Goal: Information Seeking & Learning: Check status

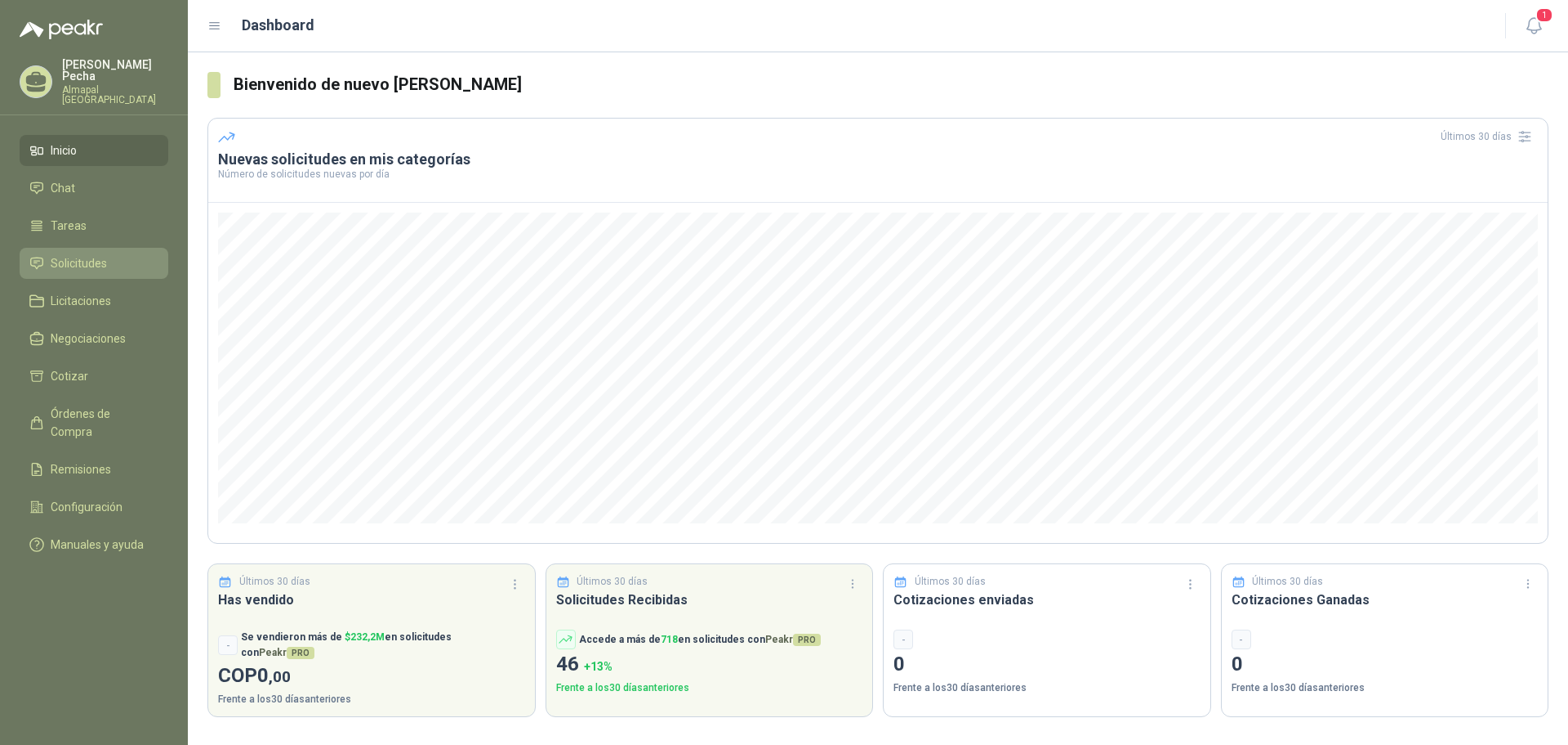
click at [80, 254] on span "Solicitudes" at bounding box center [78, 263] width 56 height 18
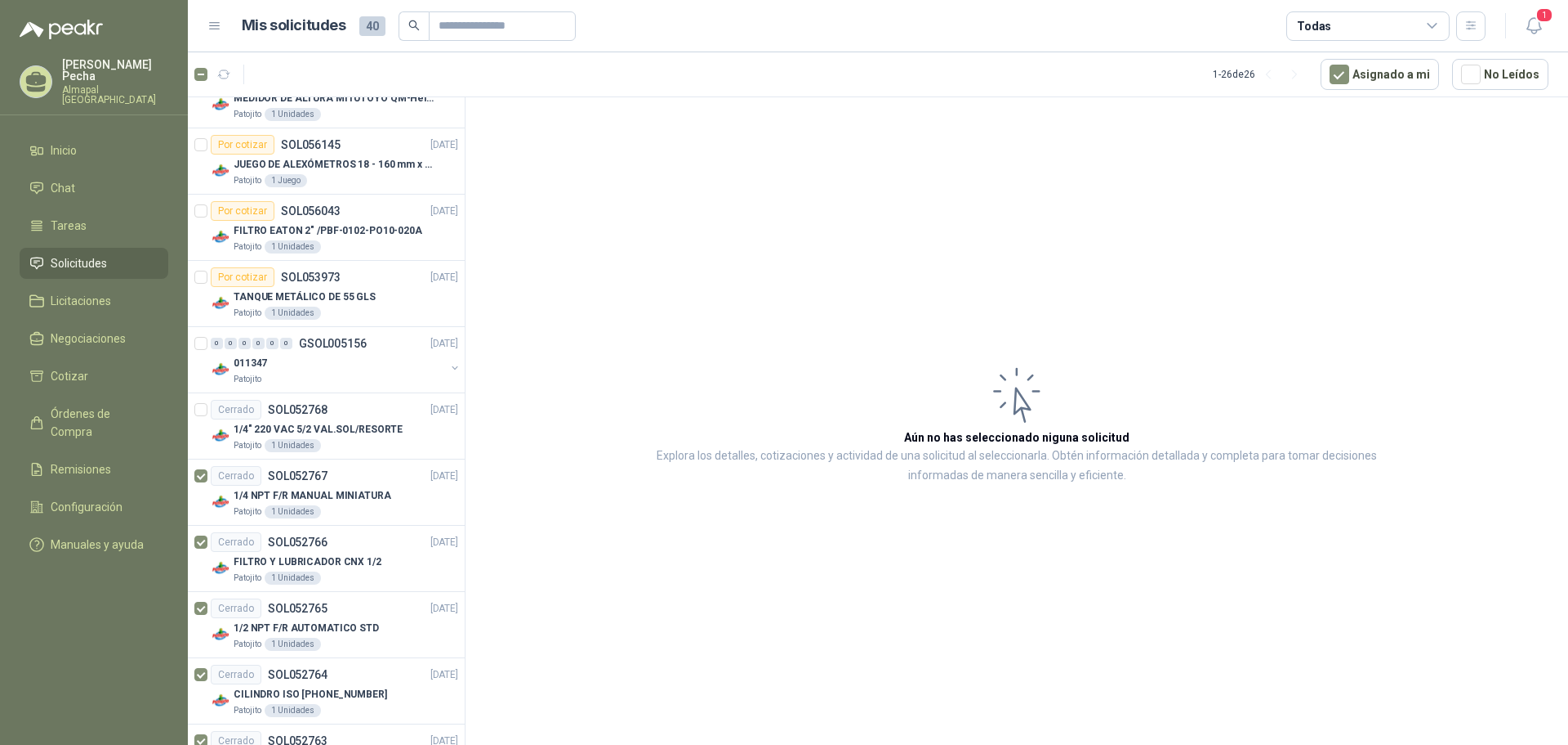
scroll to position [913, 0]
click at [194, 476] on article "Cerrado SOL052768 [DATE] 1/4" 220 VAC 5/2 VAL.SOL/RESORTE Patojito 1 Unidades" at bounding box center [327, 491] width 277 height 66
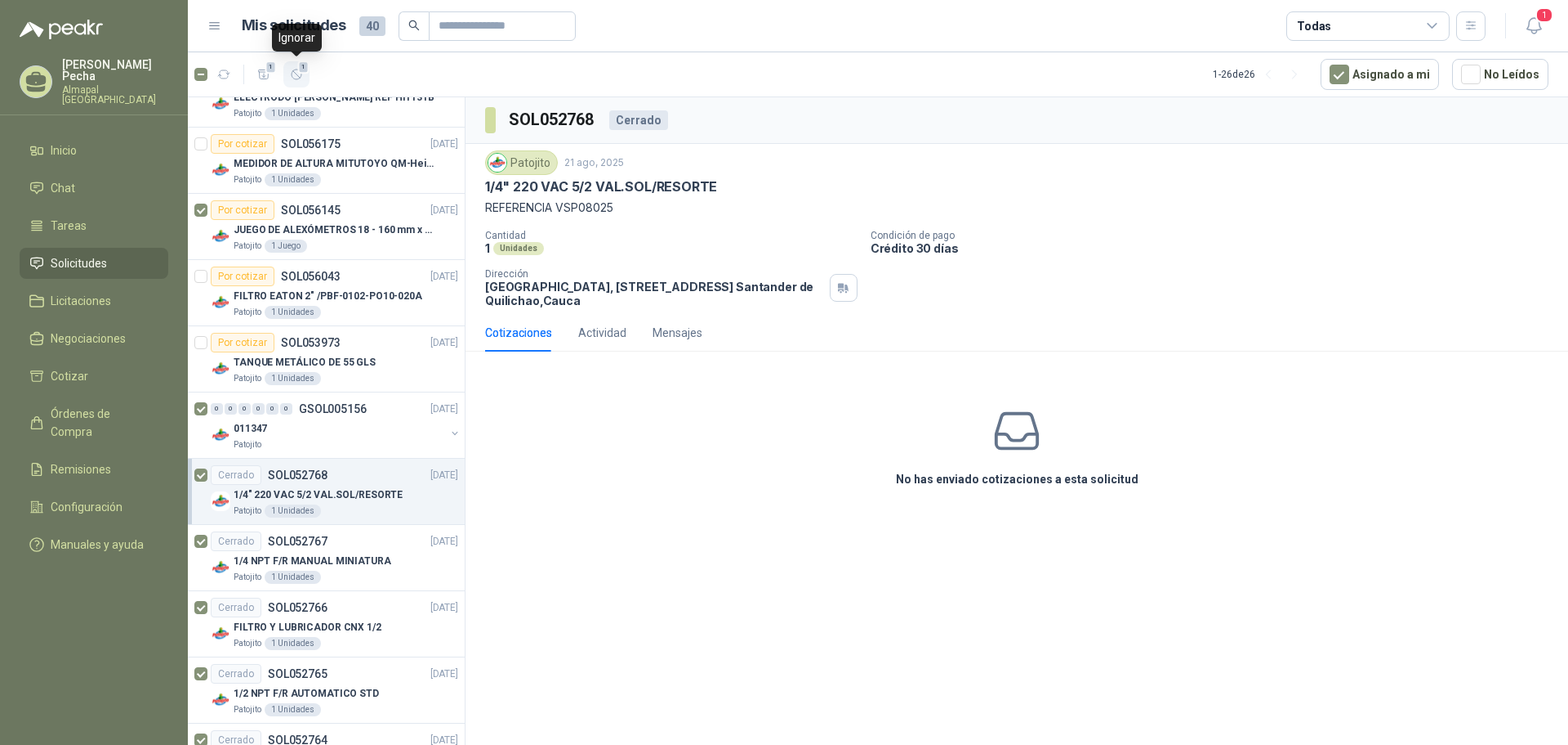
click at [291, 77] on icon "button" at bounding box center [297, 75] width 14 height 14
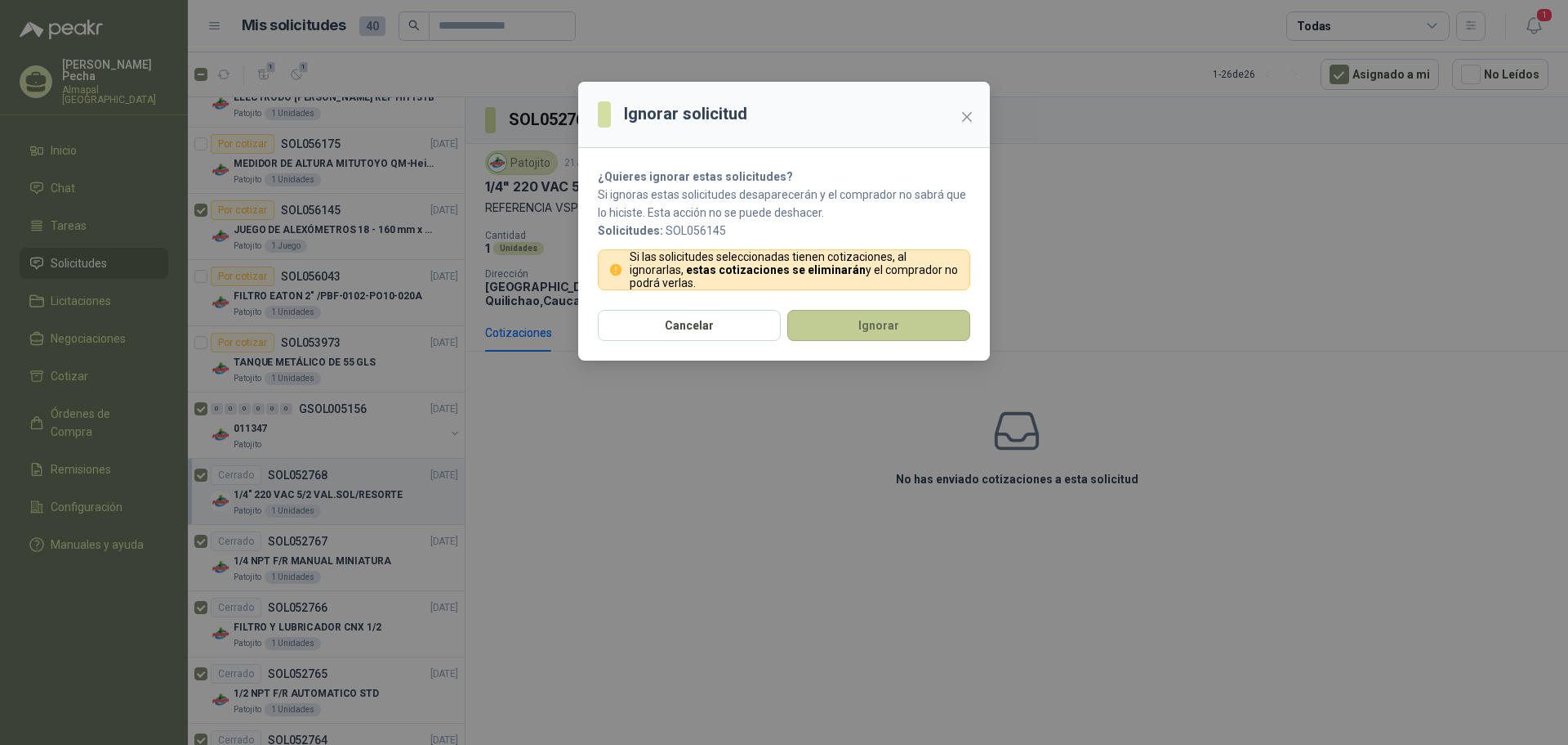
click at [903, 328] on button "Ignorar" at bounding box center [879, 326] width 183 height 31
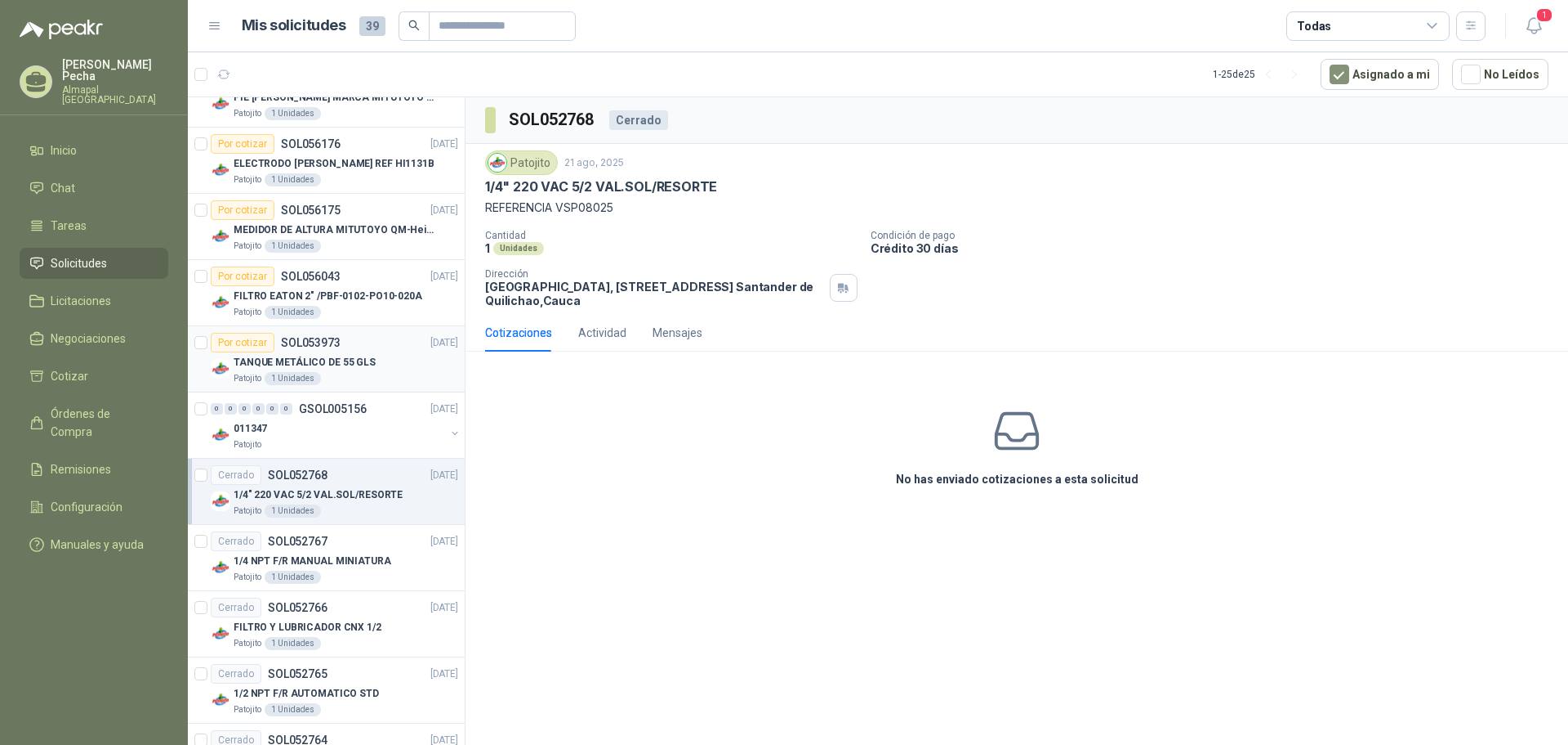
scroll to position [766, 0]
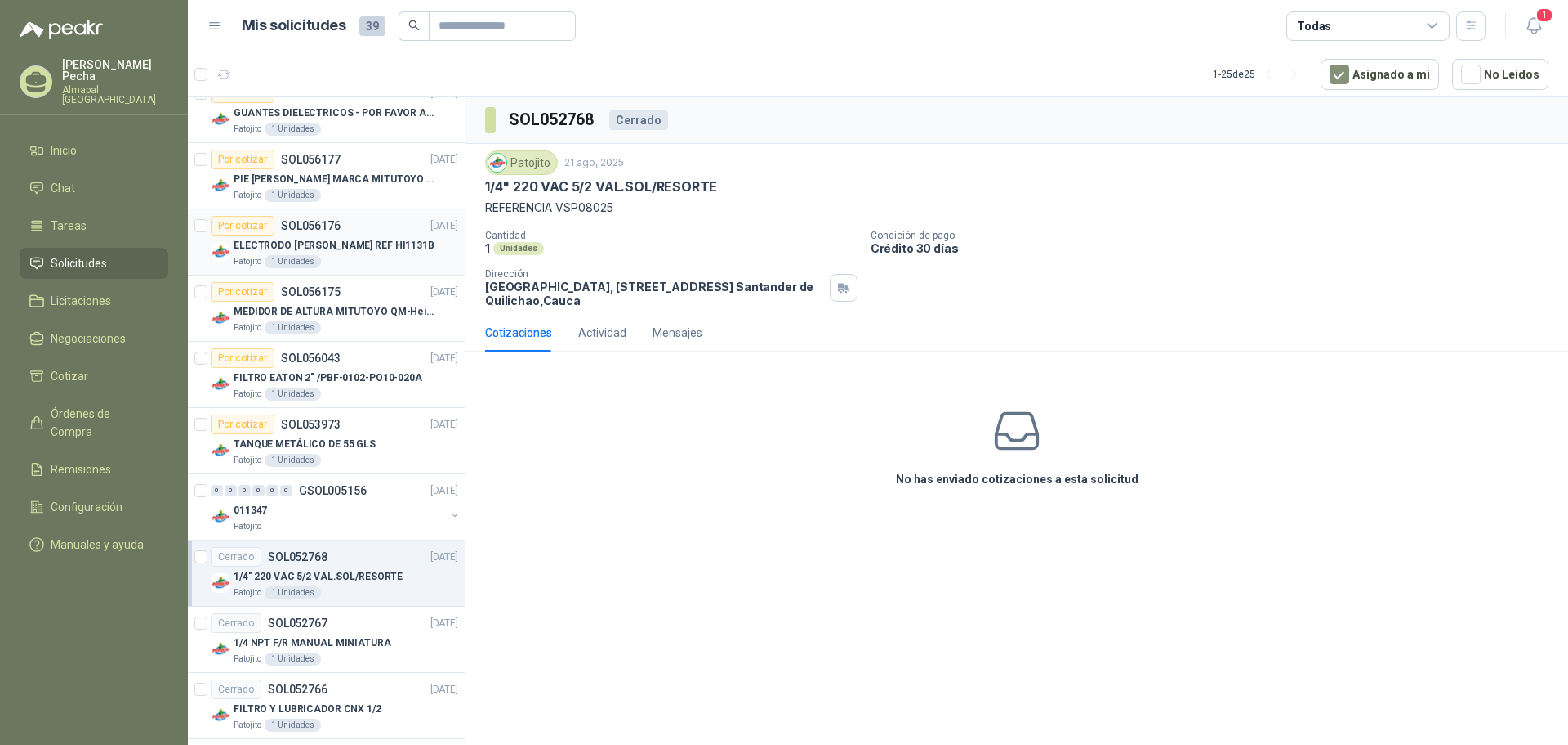
click at [367, 243] on p "ELECTRODO [PERSON_NAME] REF HI1131B" at bounding box center [334, 246] width 201 height 16
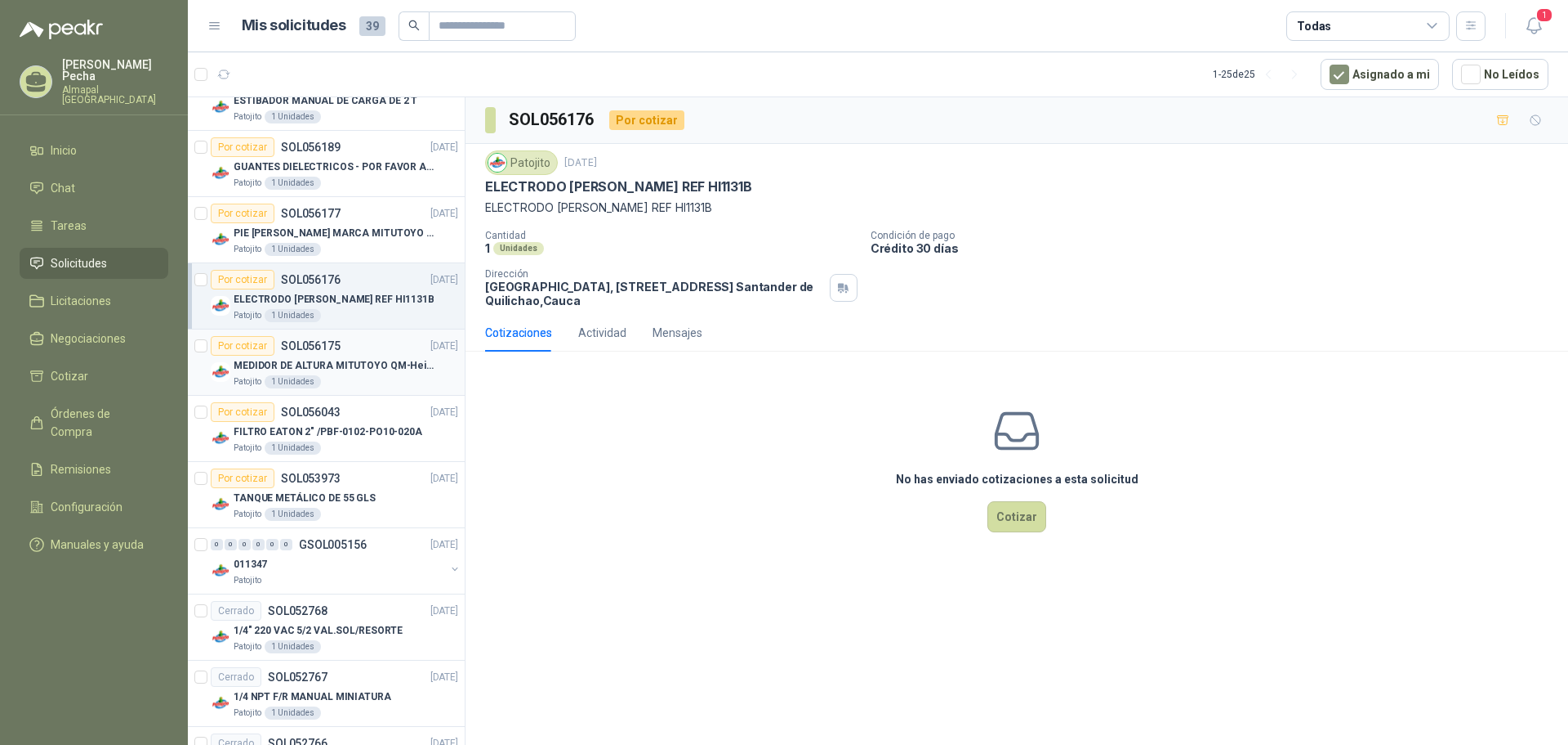
scroll to position [684, 0]
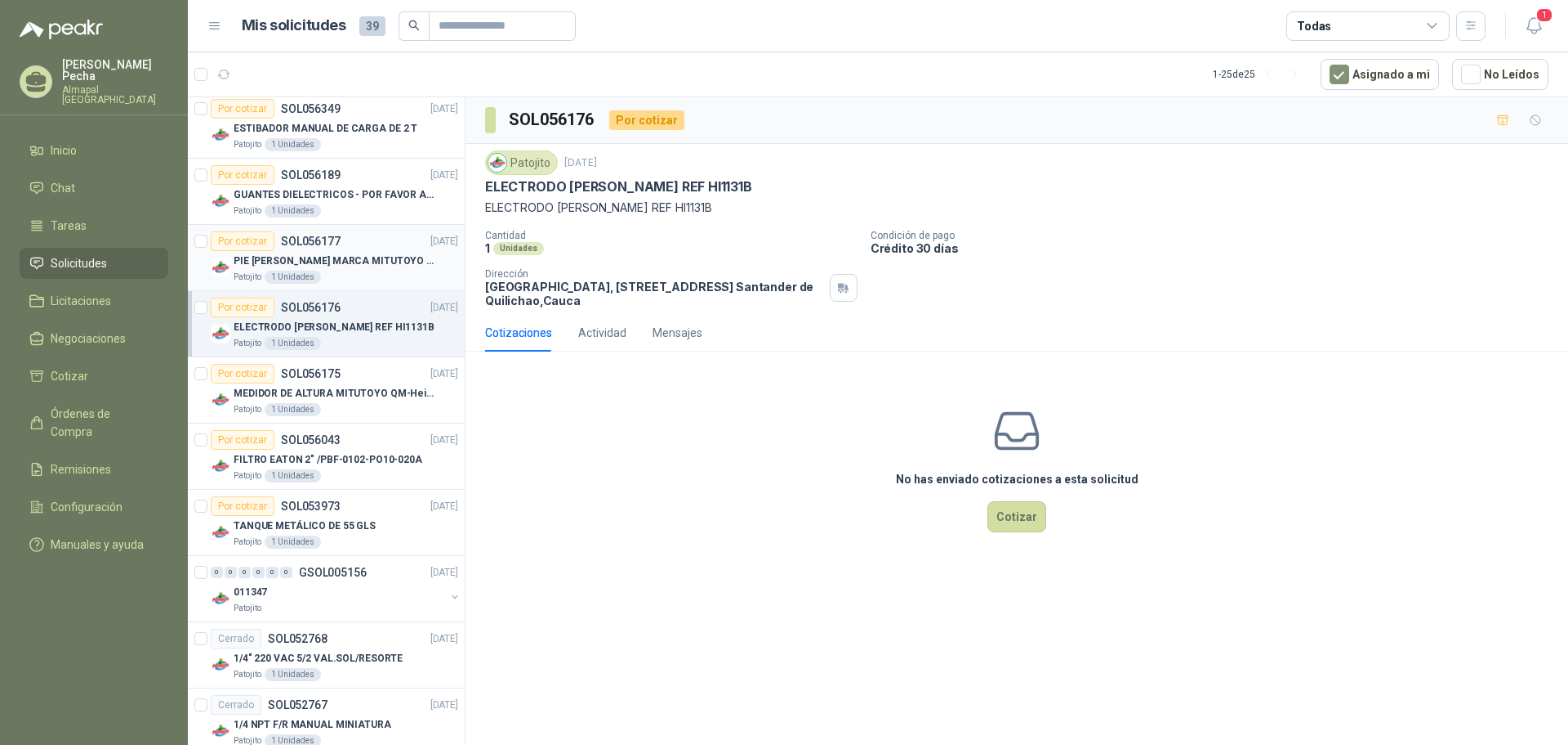
click at [385, 255] on p "PIE [PERSON_NAME] MARCA MITUTOYO REF [PHONE_NUMBER]" at bounding box center [335, 261] width 204 height 16
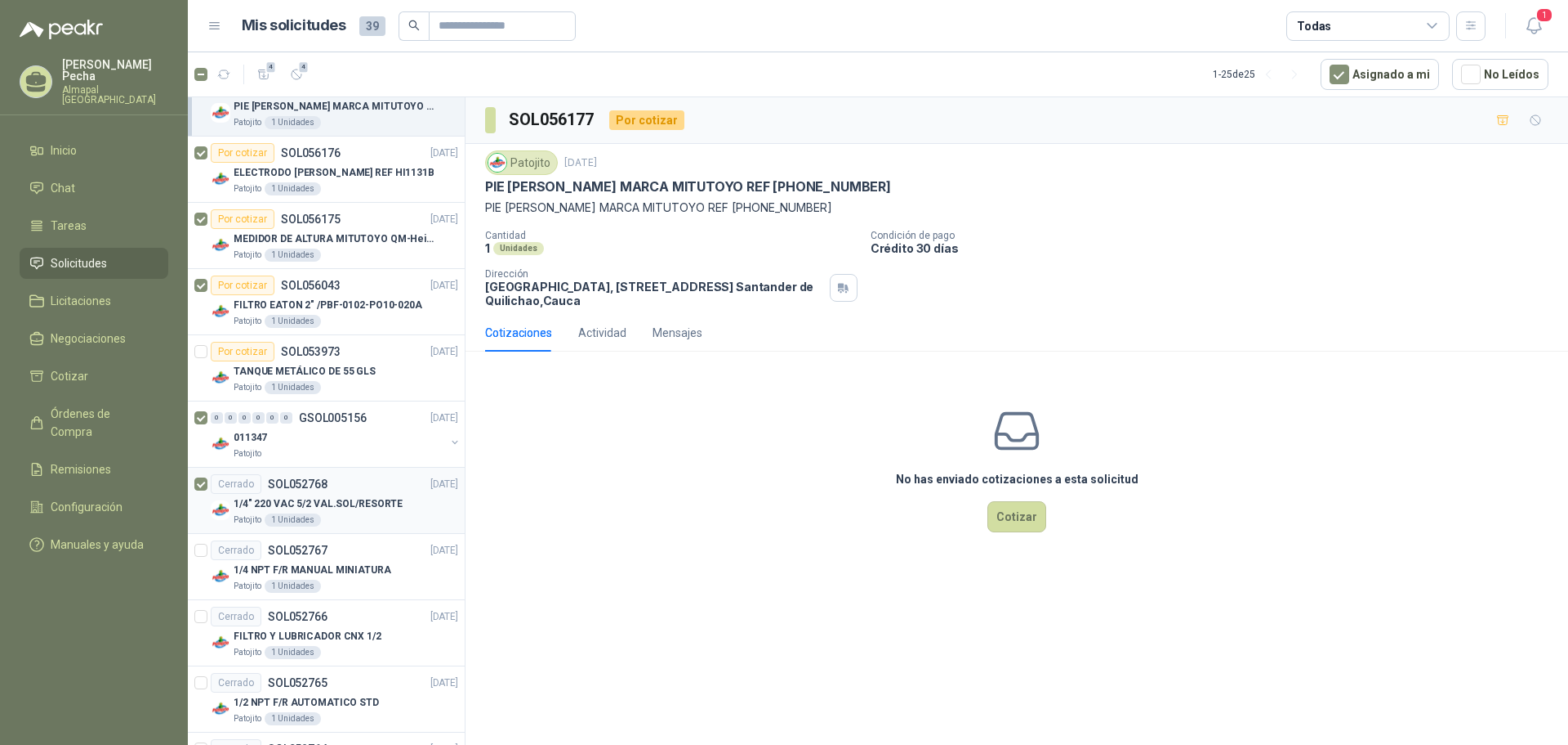
scroll to position [929, 0]
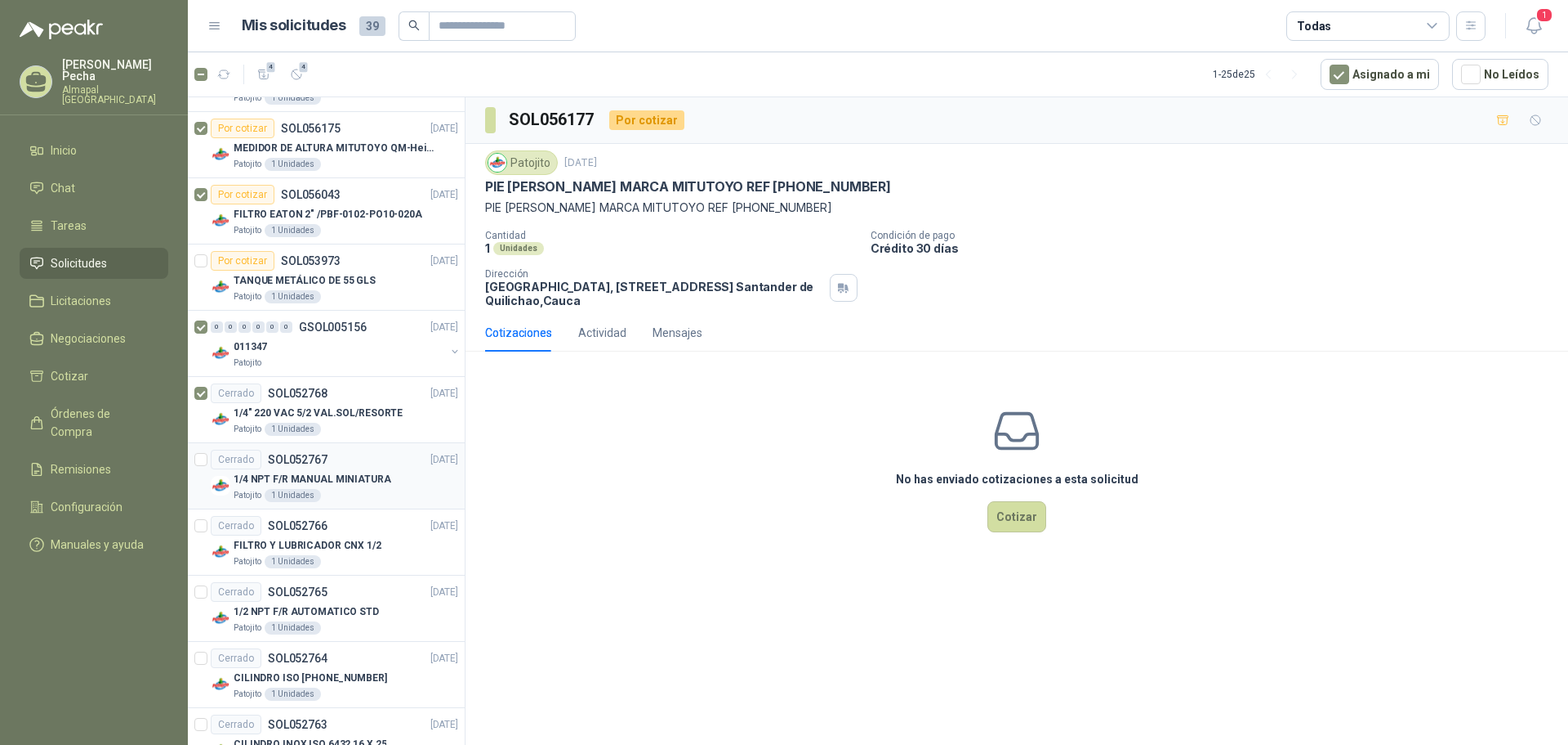
click at [203, 451] on div at bounding box center [201, 475] width 13 height 52
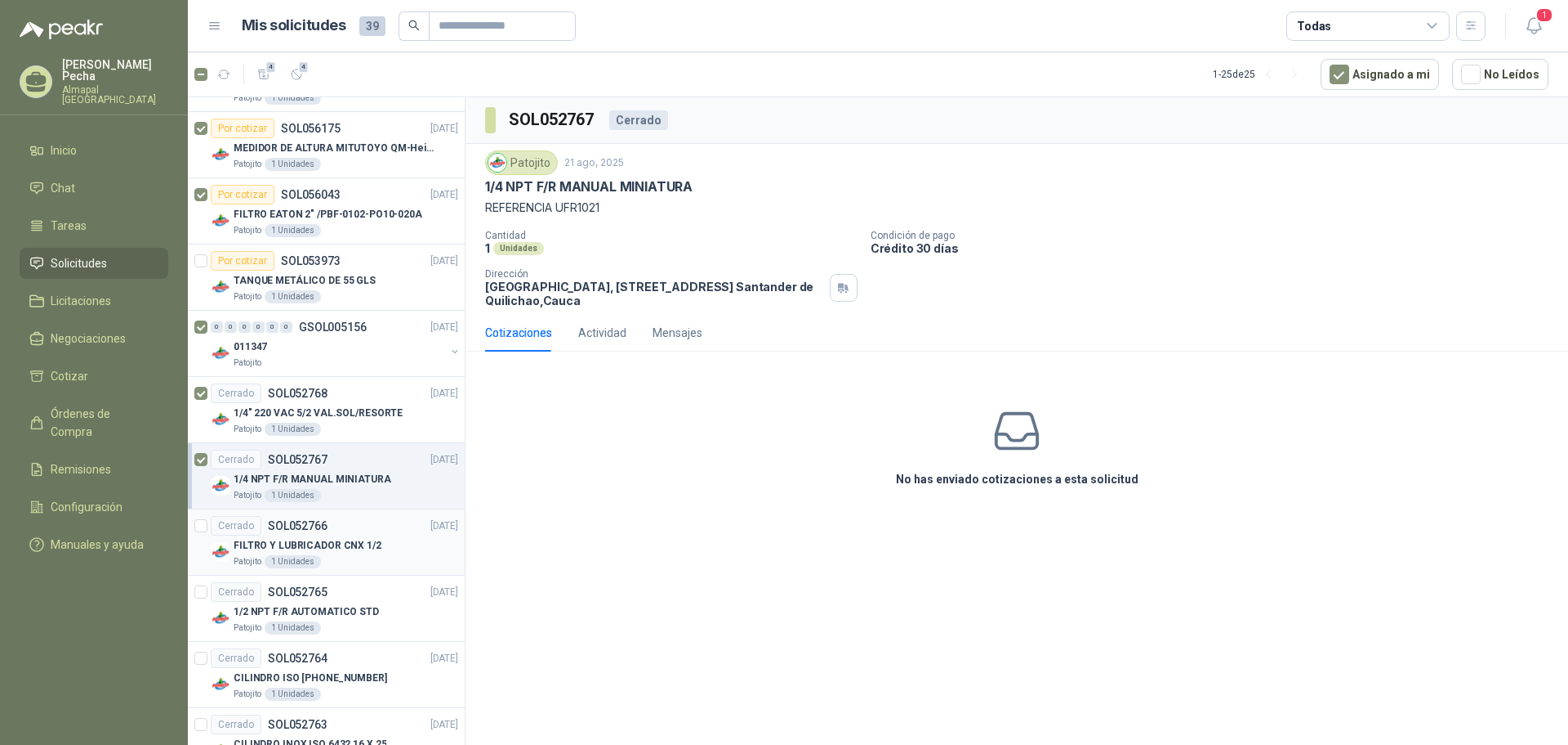
click at [194, 489] on article "Cerrado SOL052766 [DATE] FILTRO Y LUBRICADOR CNX 1/2 Patojito 1 Unidades" at bounding box center [327, 541] width 277 height 66
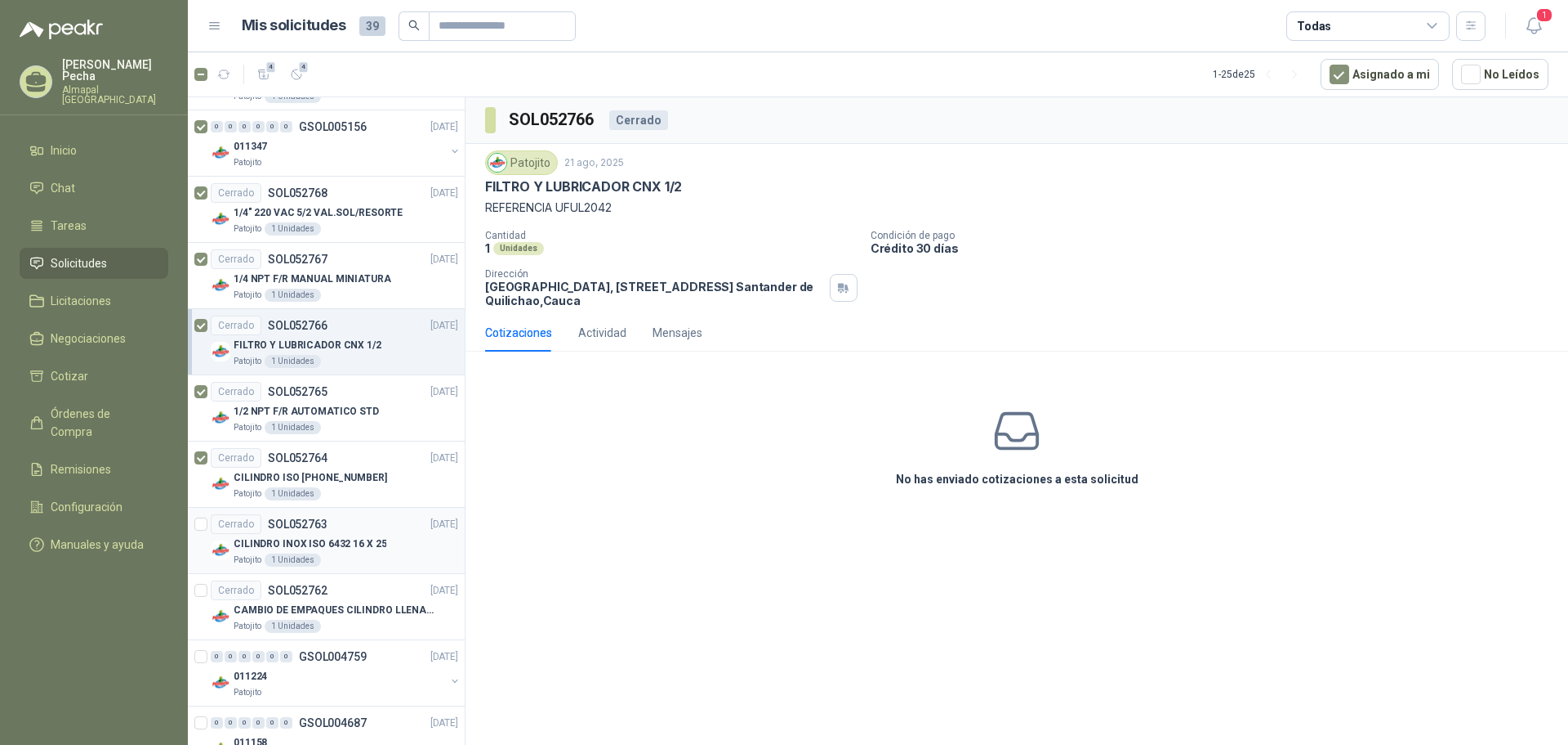
scroll to position [1174, 0]
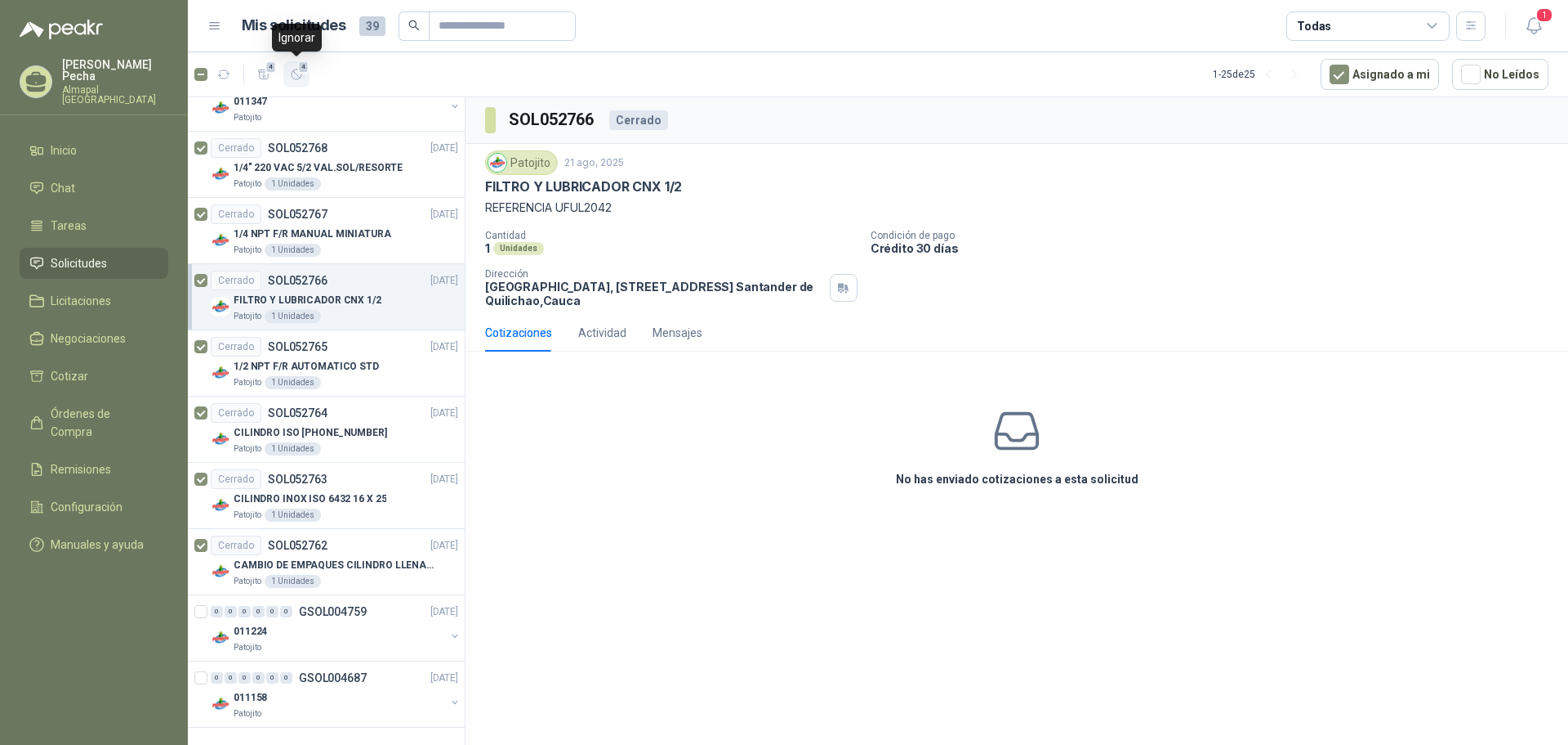
click at [303, 73] on span "4" at bounding box center [304, 66] width 12 height 13
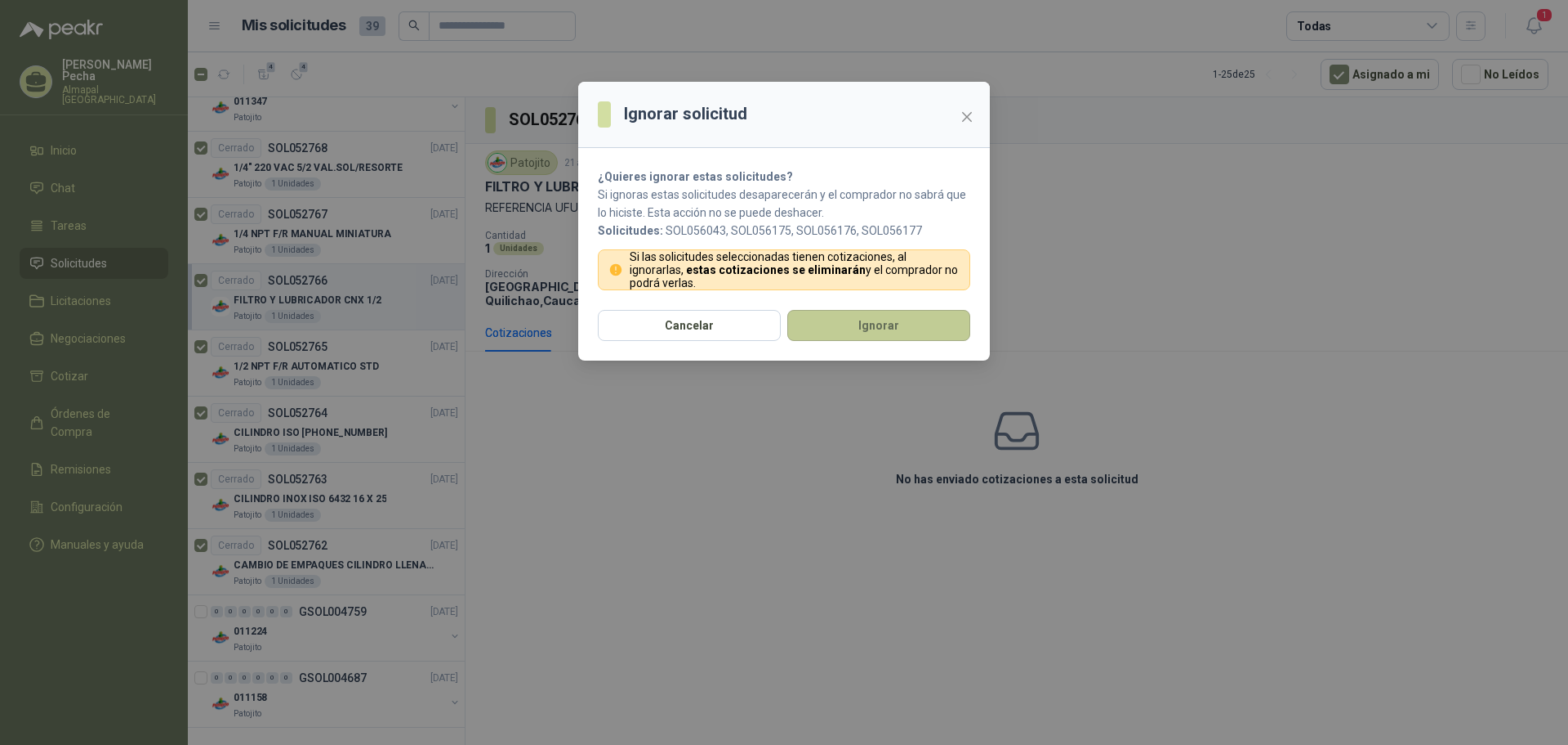
click at [877, 328] on button "Ignorar" at bounding box center [879, 326] width 183 height 31
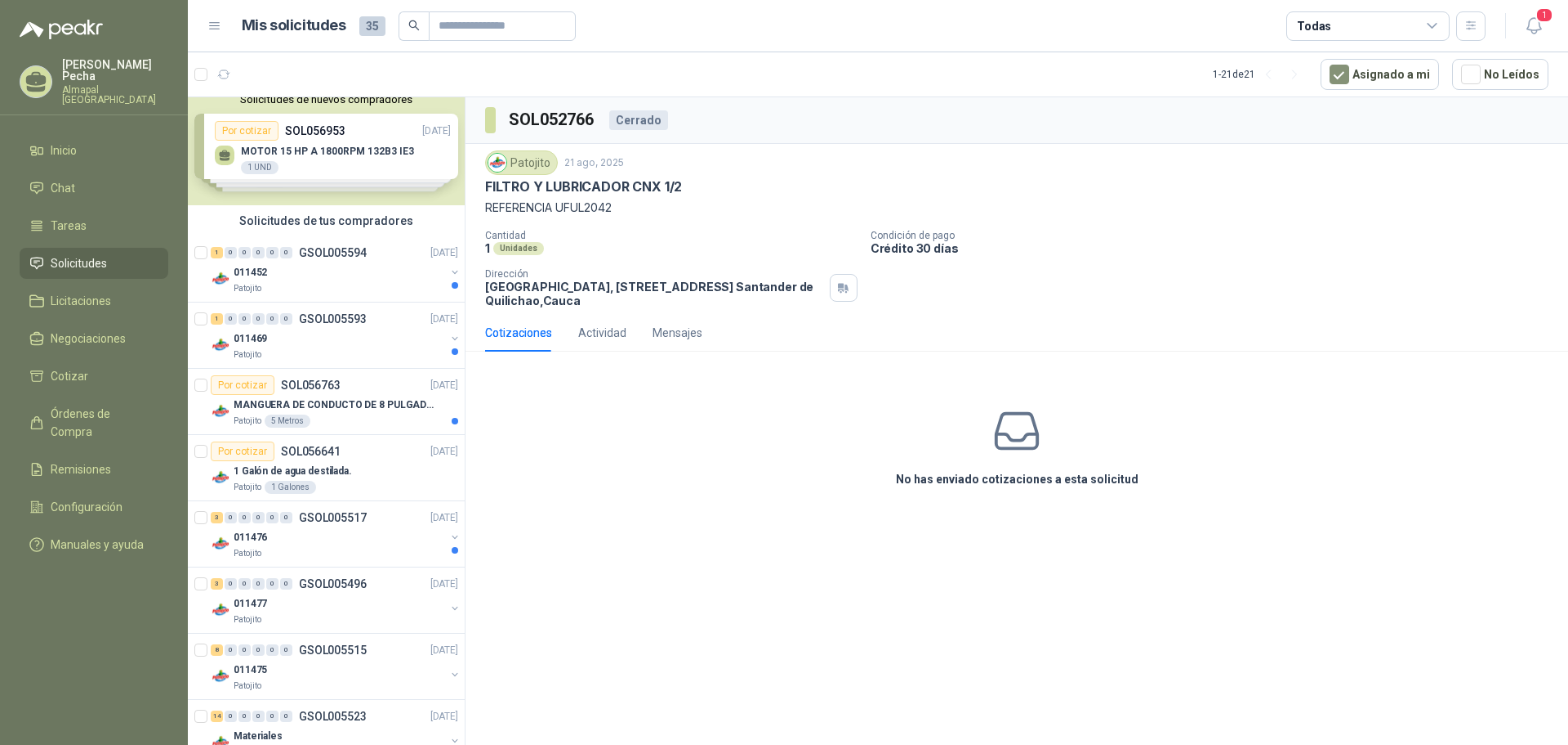
scroll to position [0, 0]
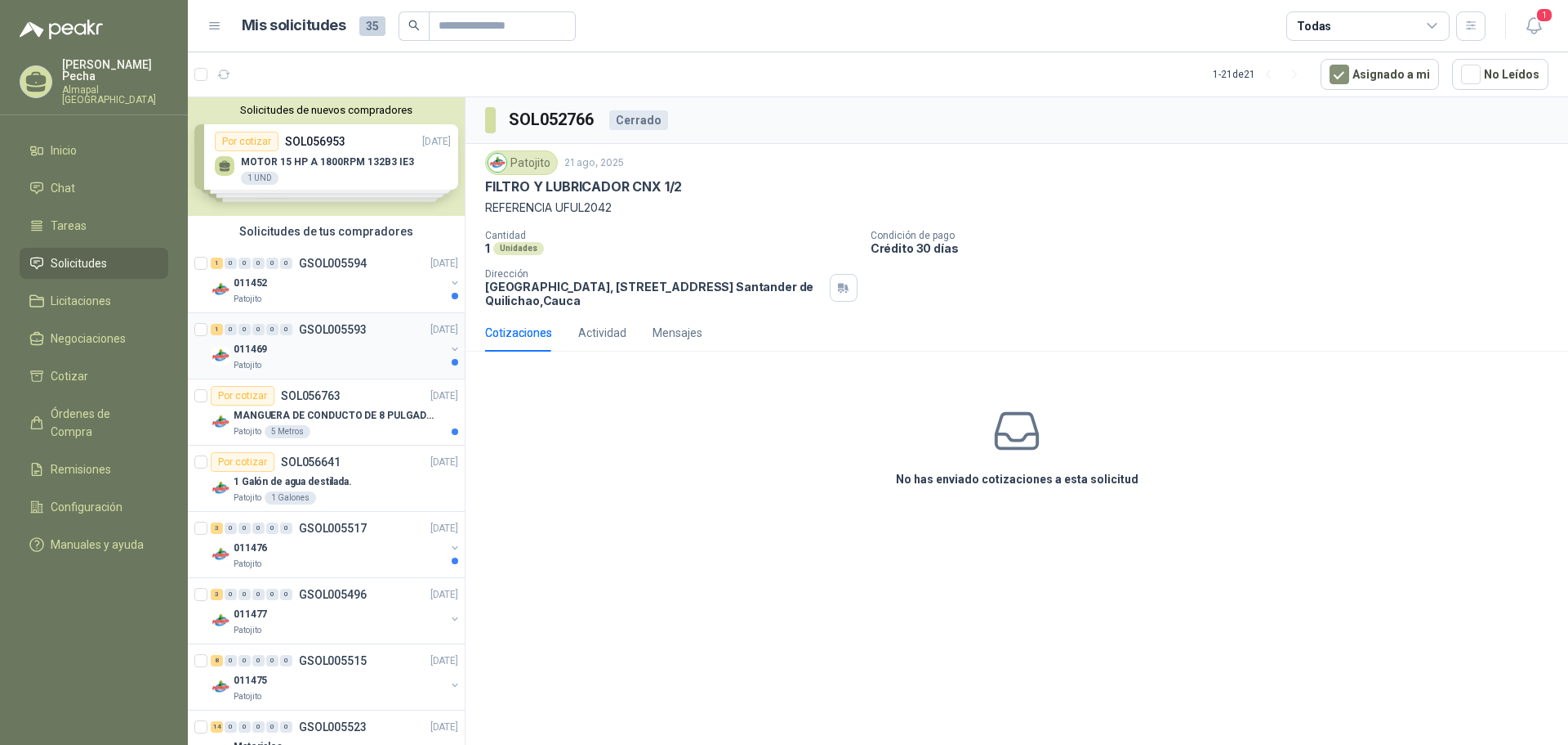
click at [284, 360] on div "Patojito" at bounding box center [339, 365] width 211 height 13
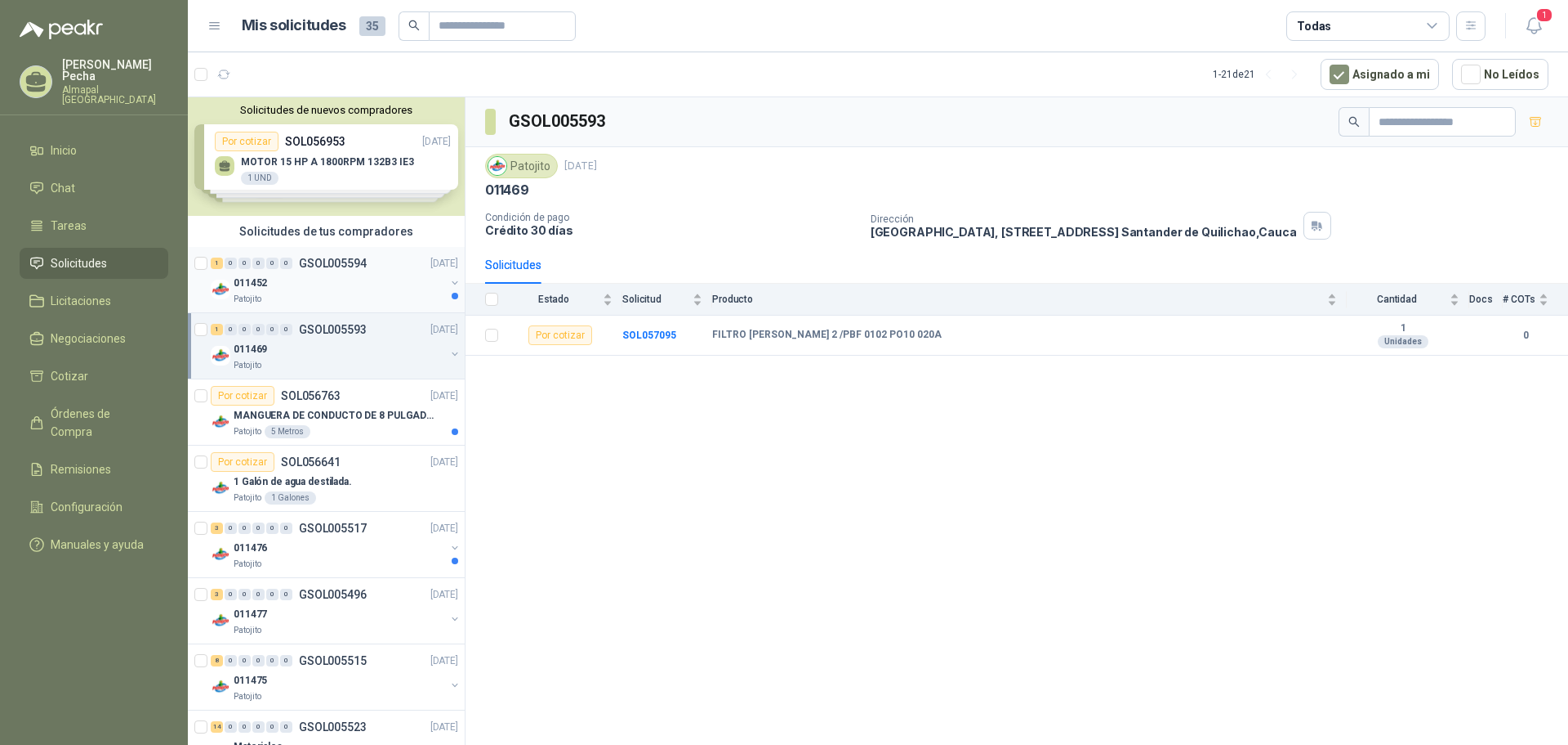
click at [326, 286] on div "011452" at bounding box center [339, 282] width 211 height 20
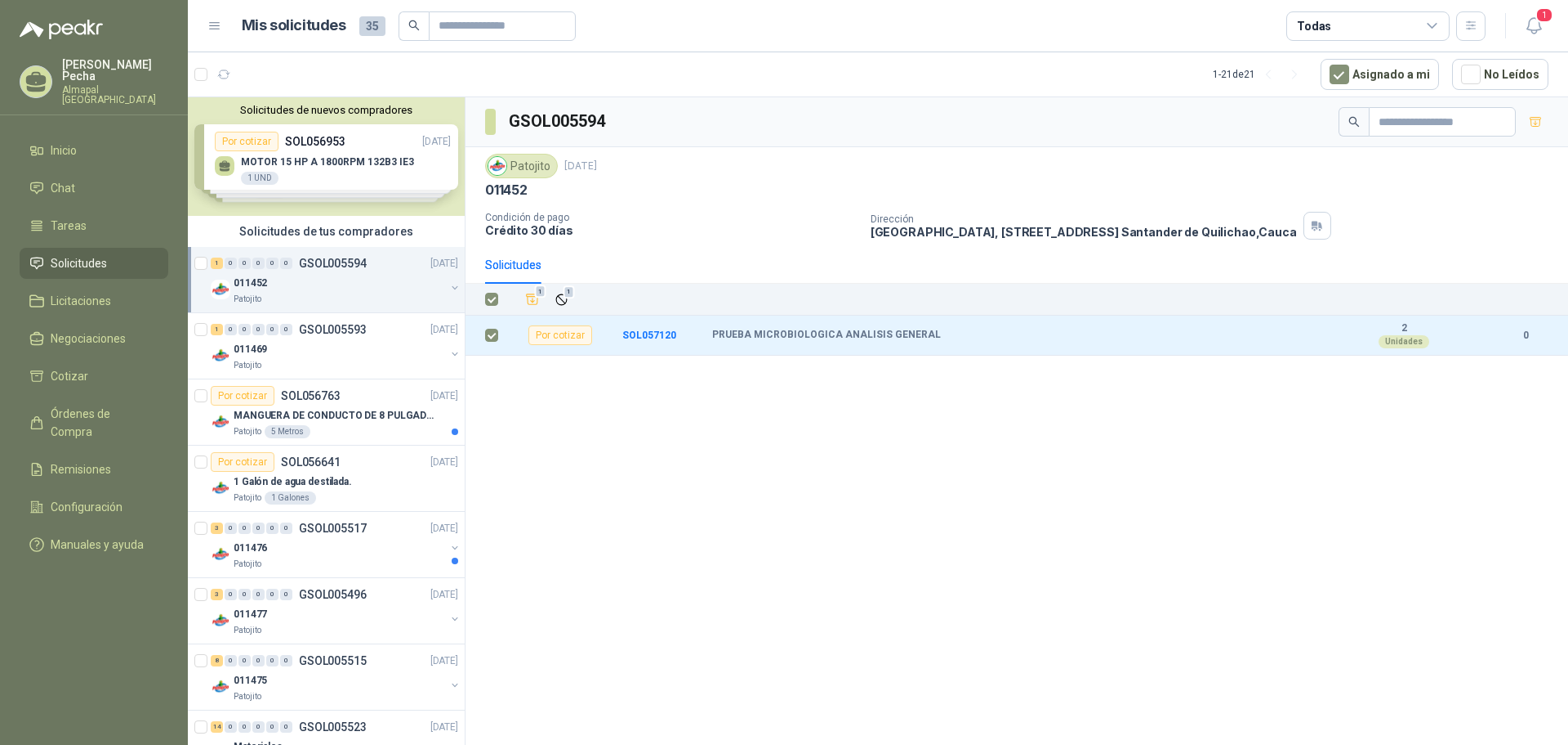
click at [573, 301] on div "1 1" at bounding box center [1035, 298] width 1028 height 23
click at [564, 301] on icon "Ignorar" at bounding box center [562, 299] width 10 height 10
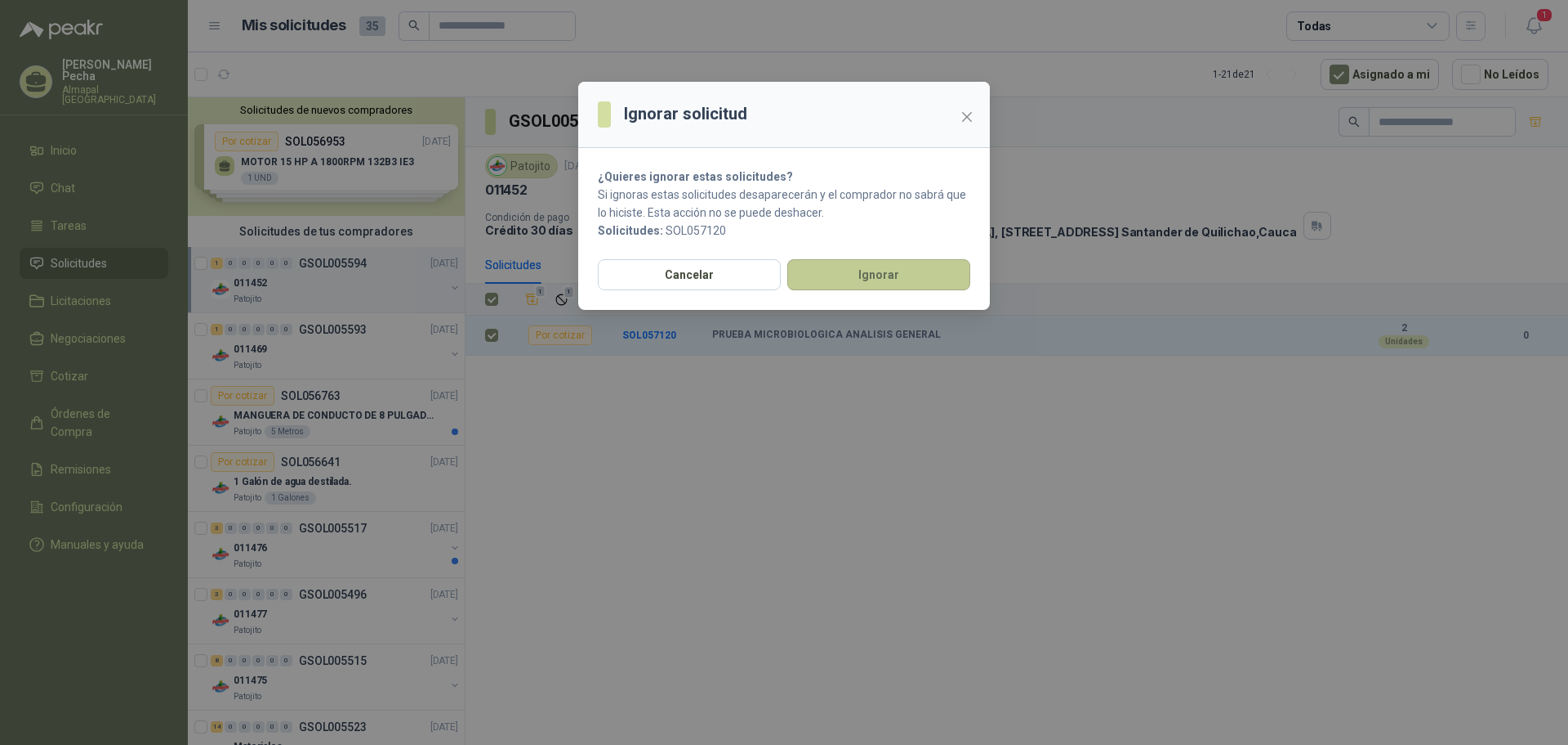
click at [870, 278] on button "Ignorar" at bounding box center [879, 275] width 183 height 31
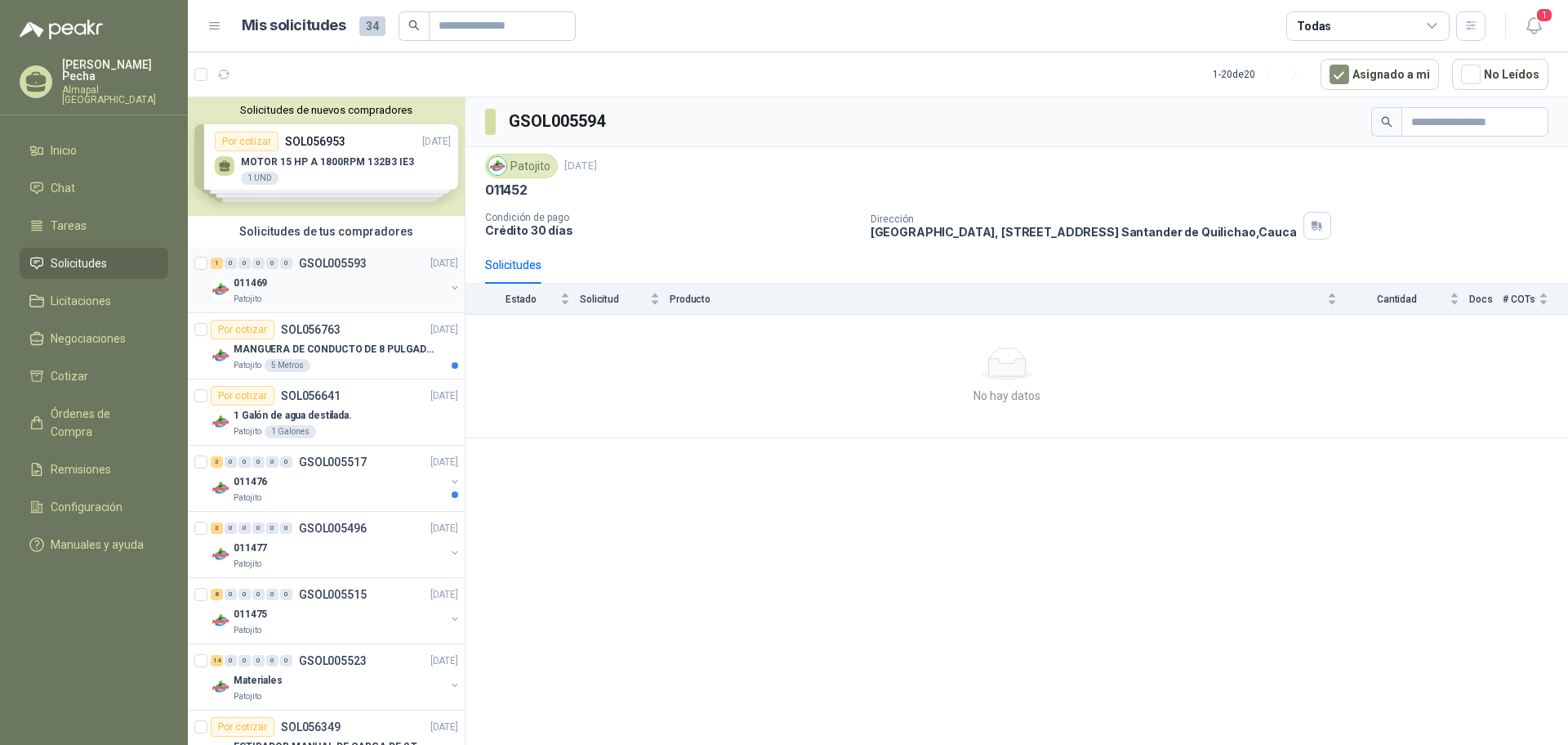
click at [326, 297] on div "Patojito" at bounding box center [339, 298] width 211 height 13
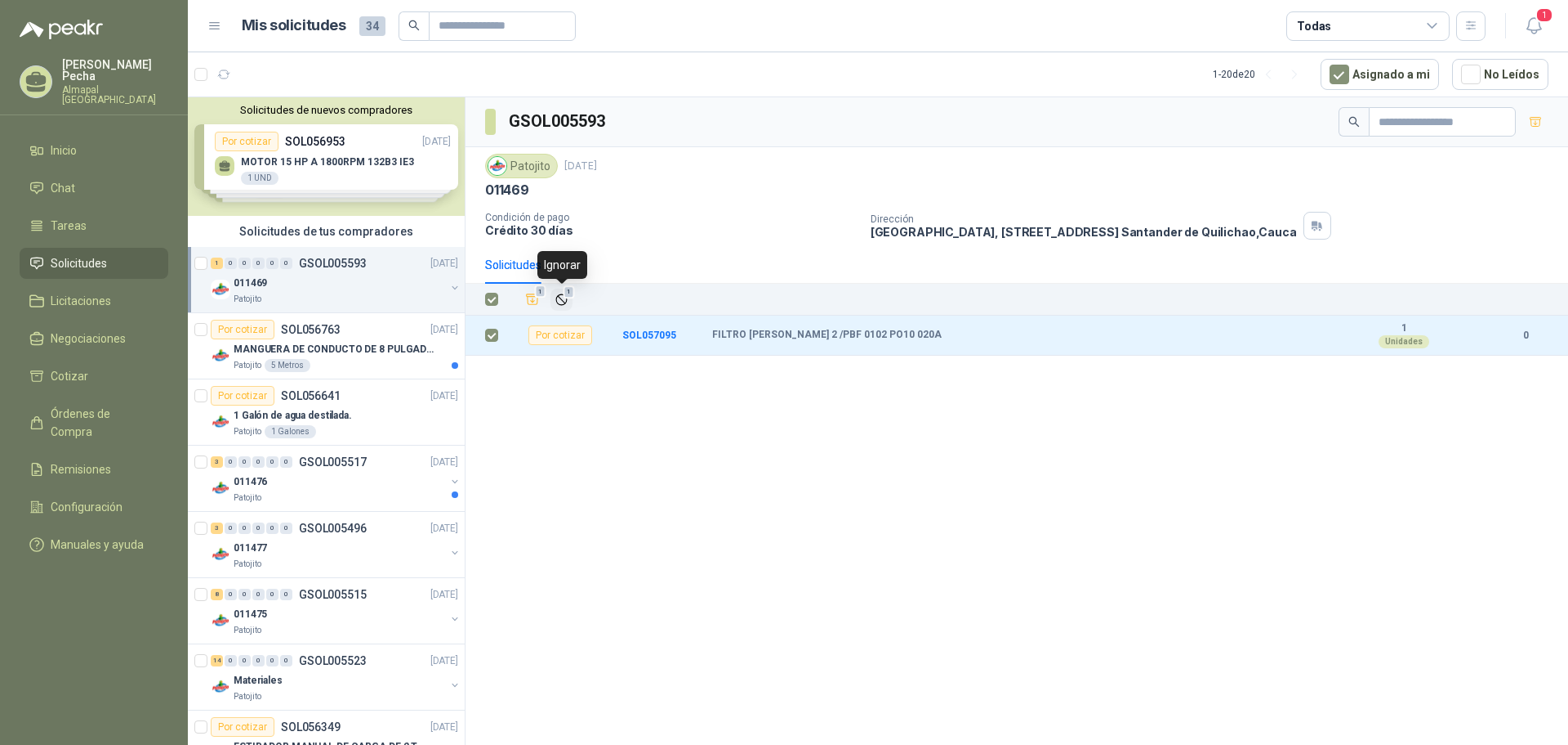
click at [562, 294] on icon "Ignorar" at bounding box center [562, 299] width 10 height 10
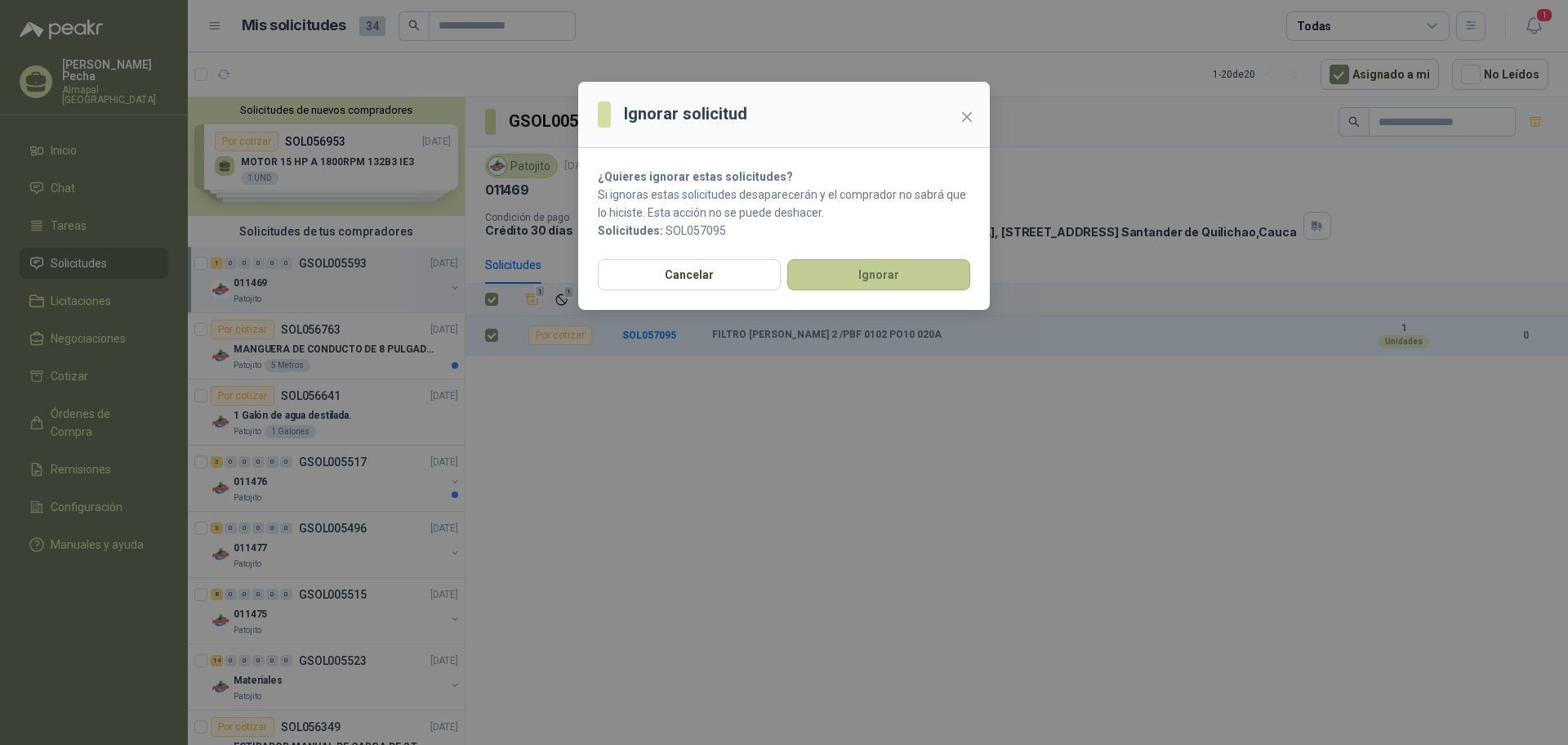
click at [827, 279] on button "Ignorar" at bounding box center [879, 275] width 183 height 31
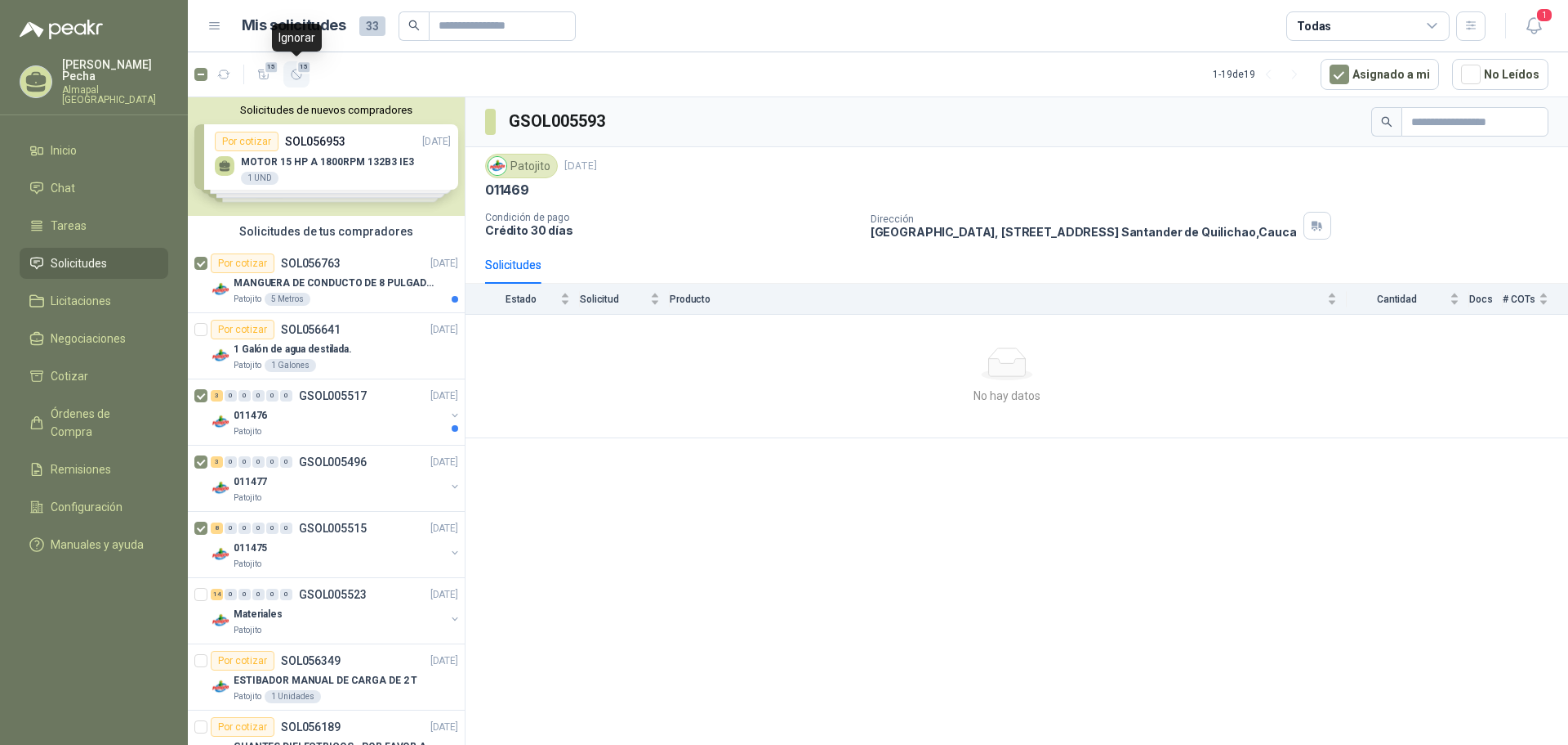
click at [306, 71] on span "15" at bounding box center [304, 66] width 16 height 13
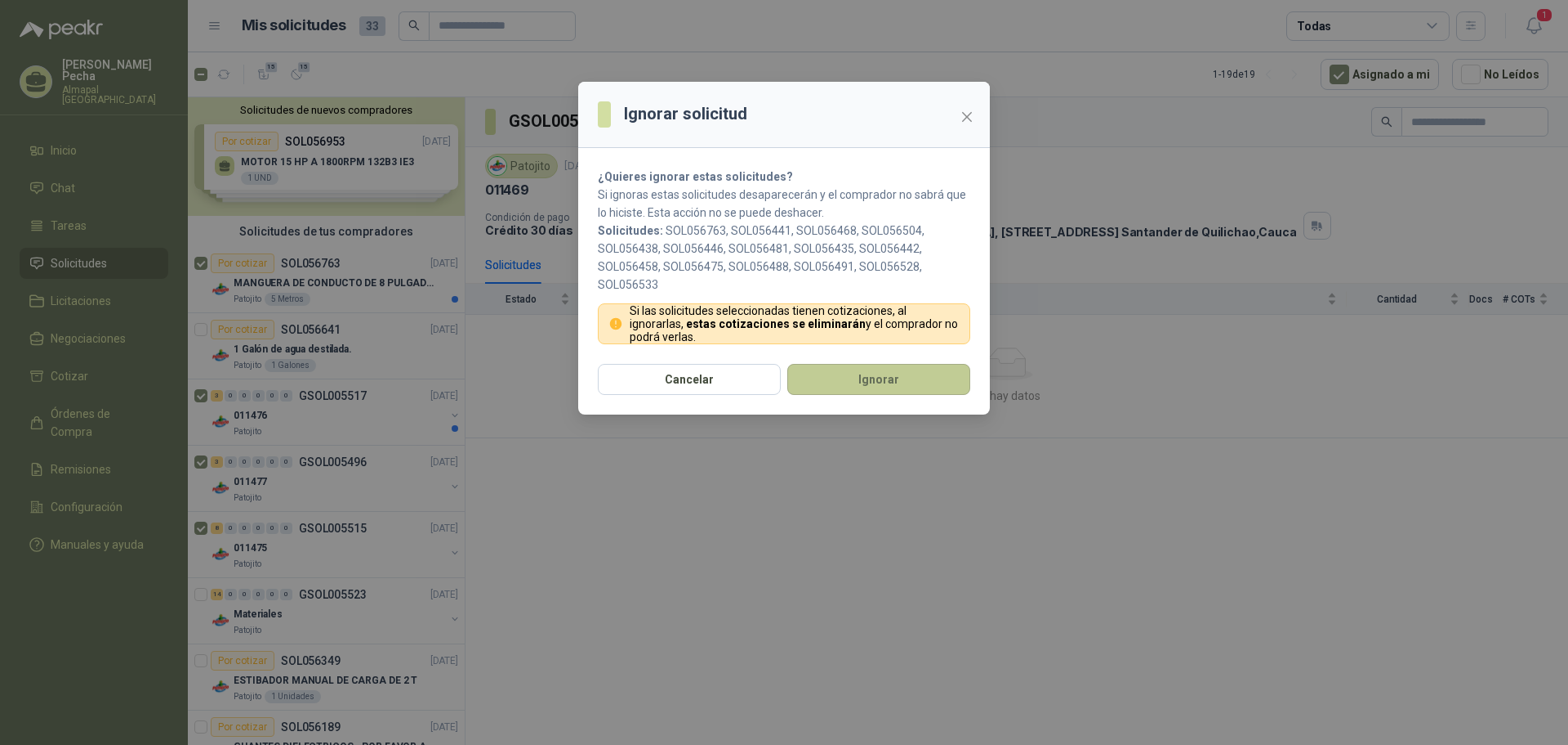
click at [875, 387] on button "Ignorar" at bounding box center [879, 380] width 183 height 31
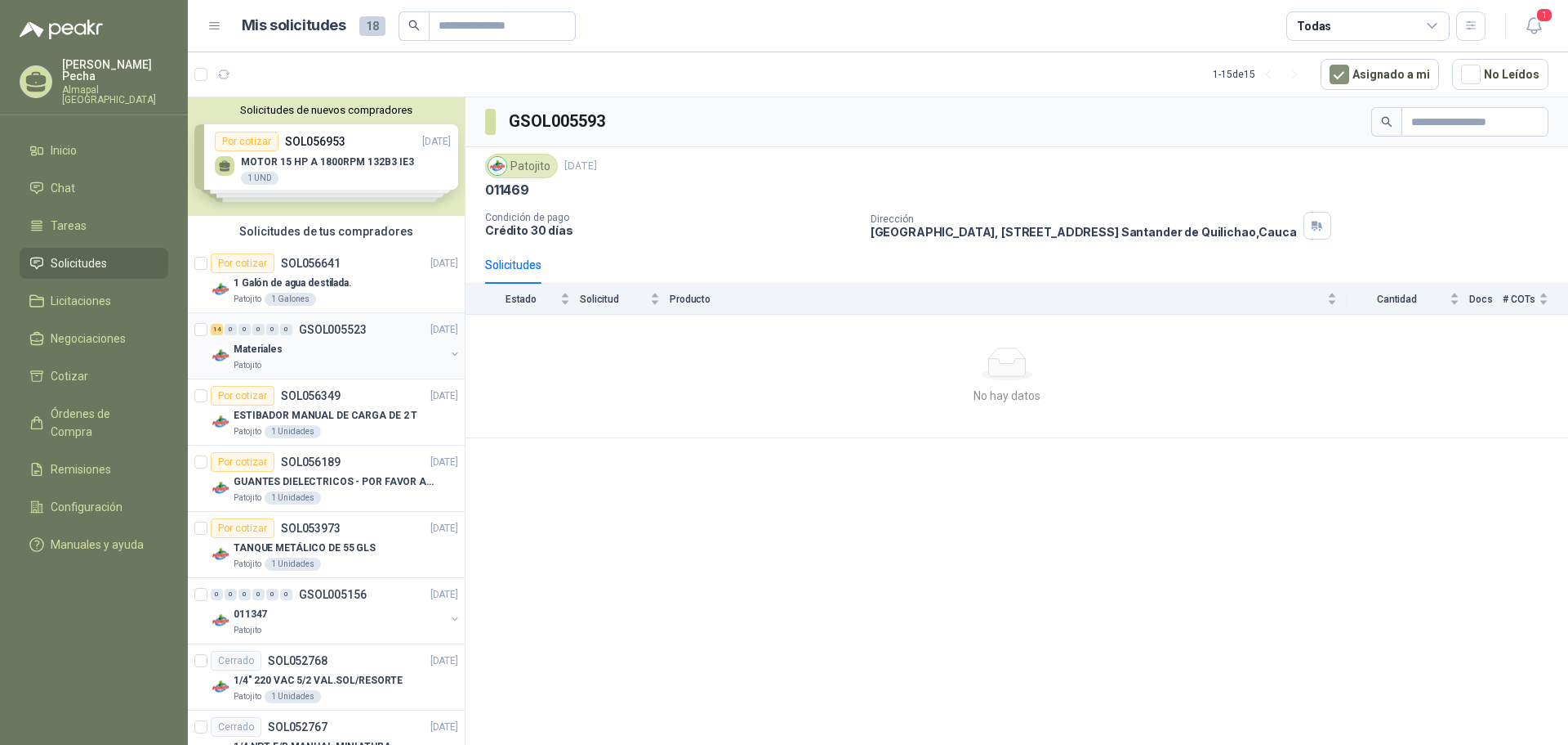
click at [301, 359] on div "Patojito" at bounding box center [339, 365] width 211 height 13
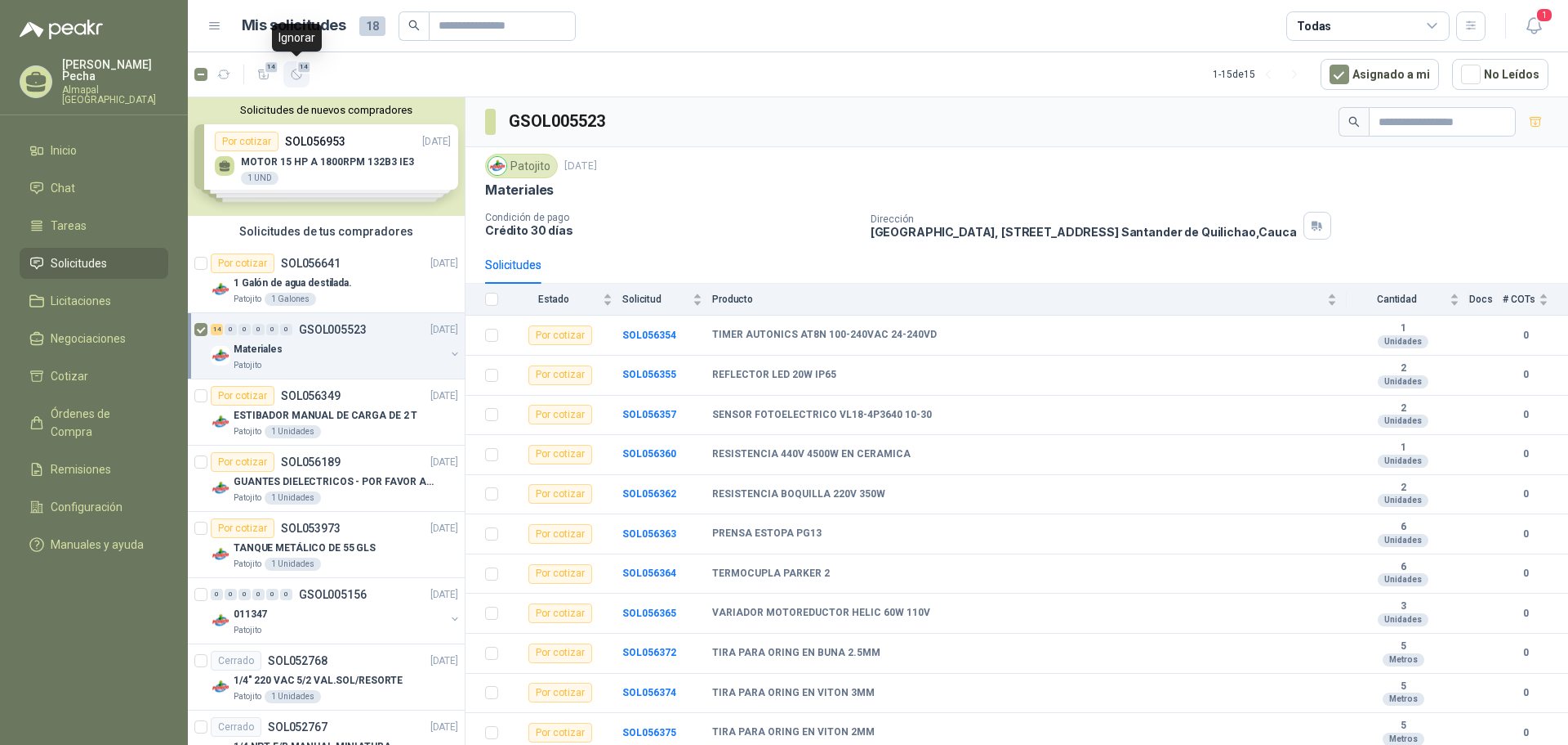
click at [298, 81] on icon "button" at bounding box center [297, 75] width 14 height 14
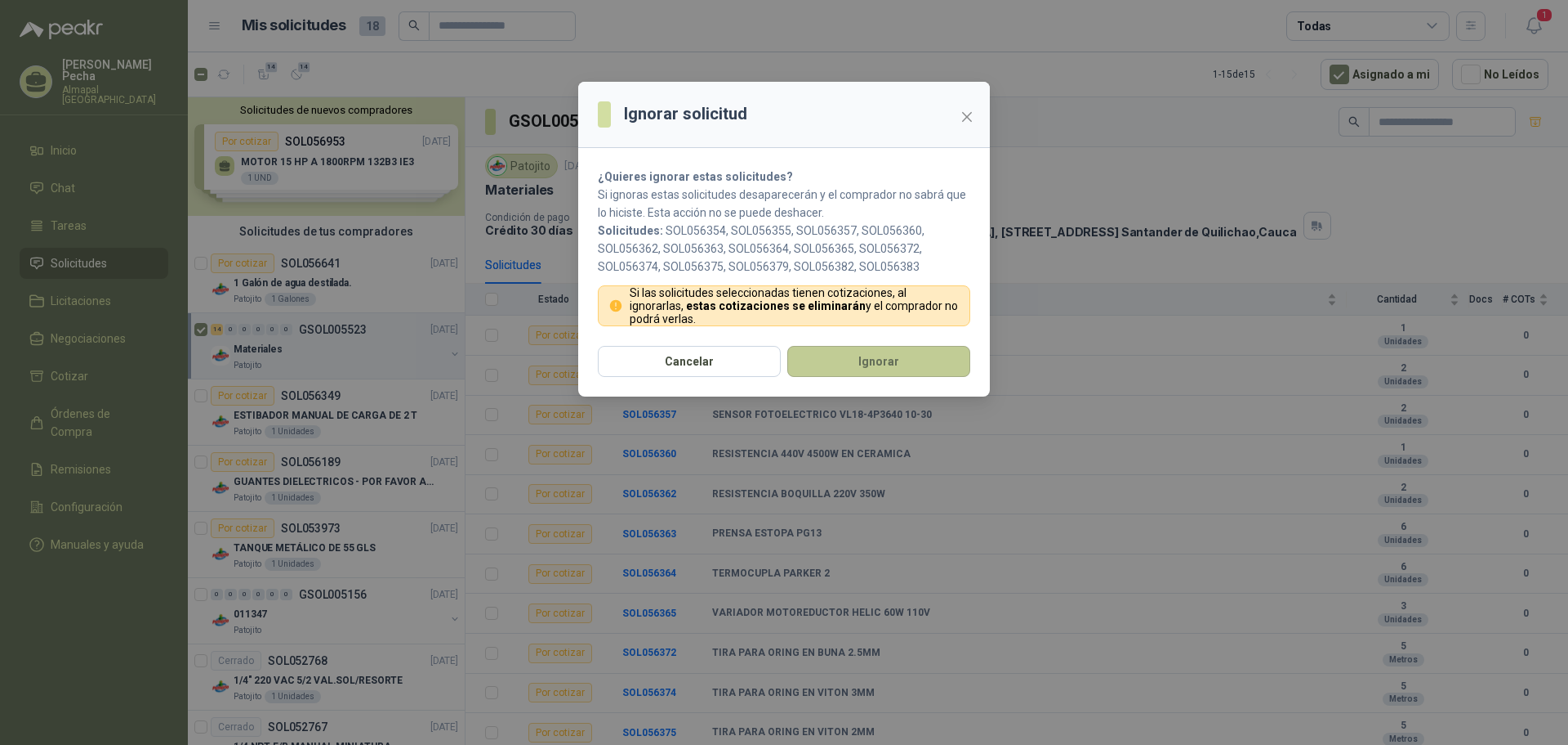
click at [853, 364] on button "Ignorar" at bounding box center [879, 361] width 183 height 31
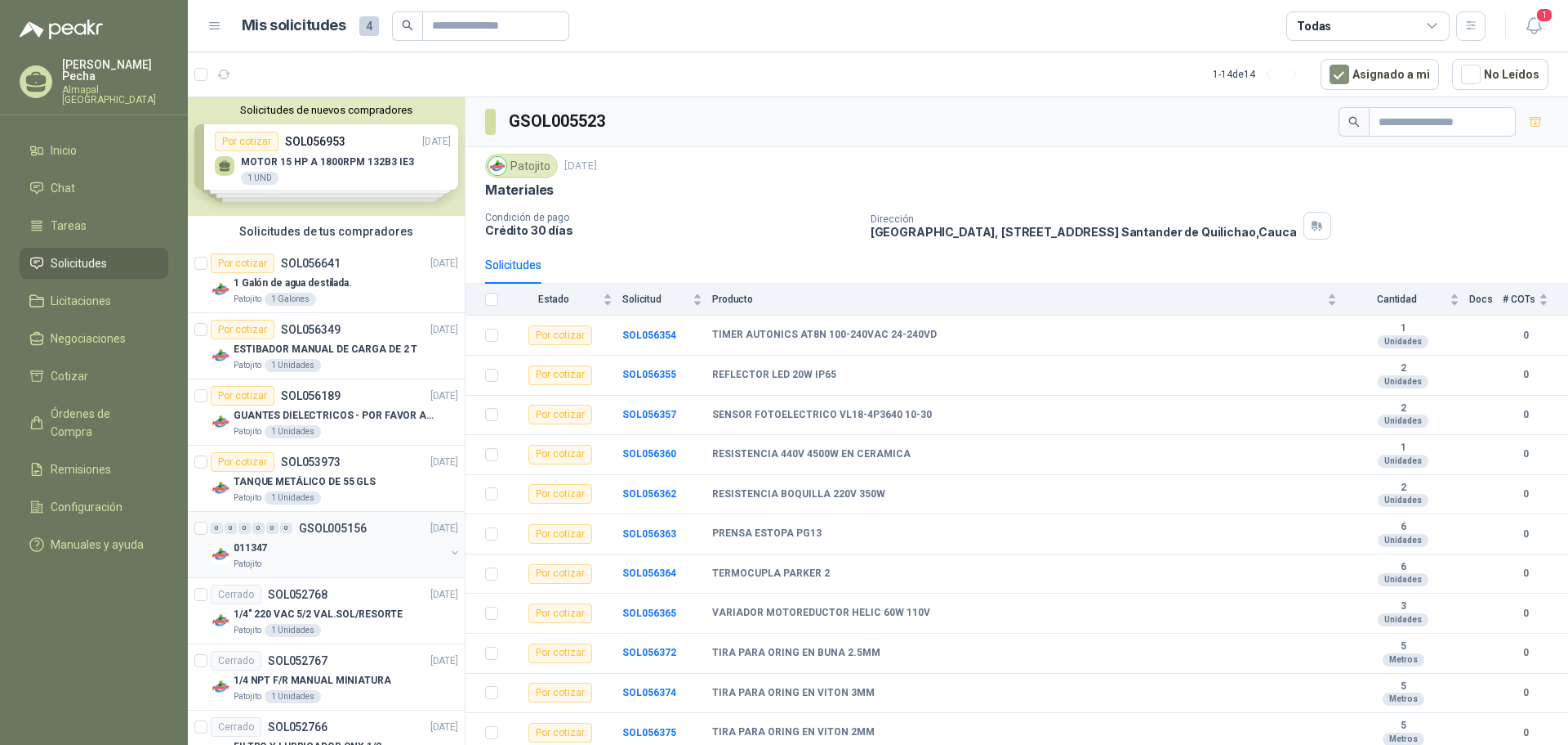
click at [368, 489] on div "011347" at bounding box center [339, 547] width 211 height 20
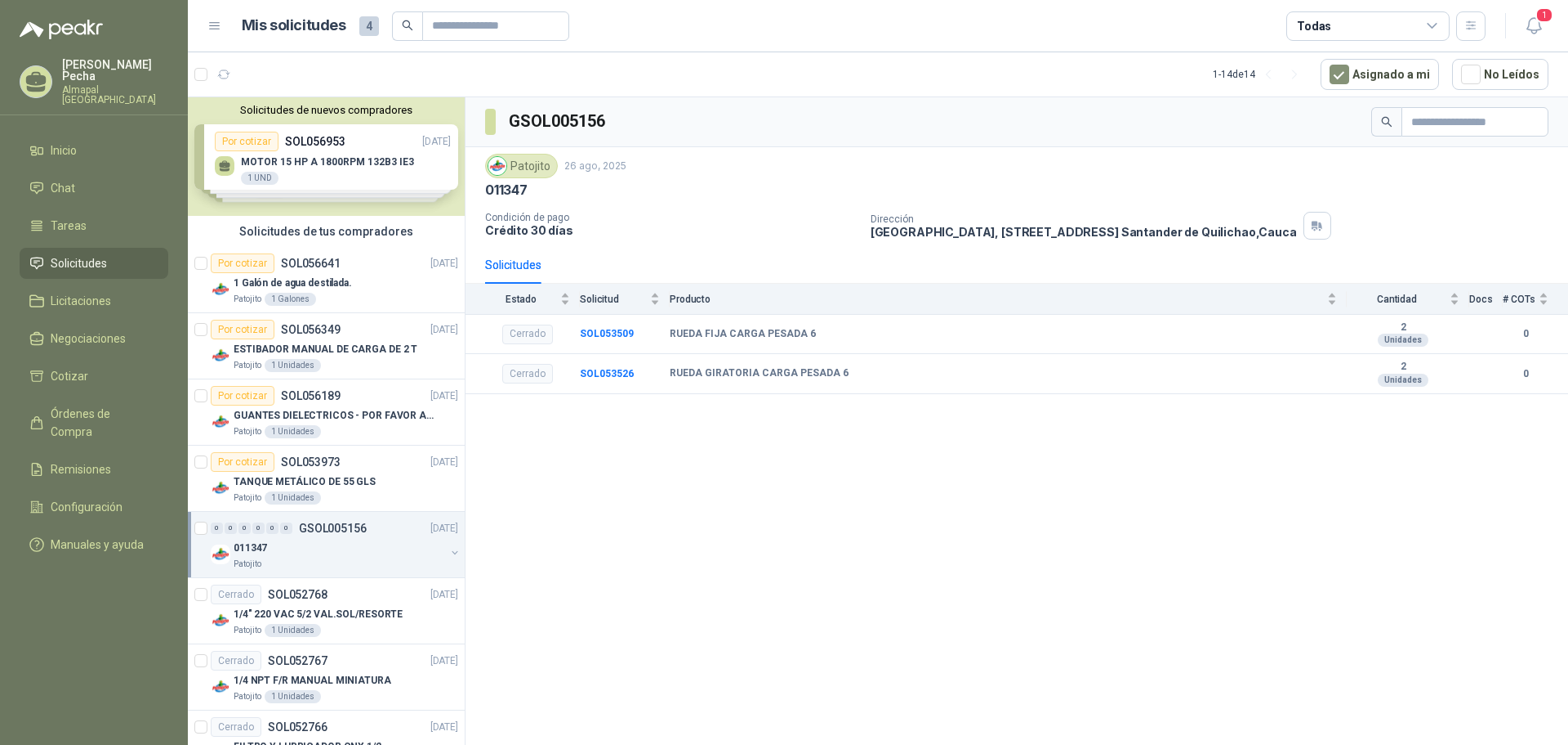
click at [200, 489] on div at bounding box center [203, 544] width 17 height 52
click at [208, 489] on article "Cerrado SOL052768 [DATE] 1/4" 220 VAC 5/2 VAL.SOL/RESORTE Patojito 1 Unidades" at bounding box center [327, 610] width 277 height 66
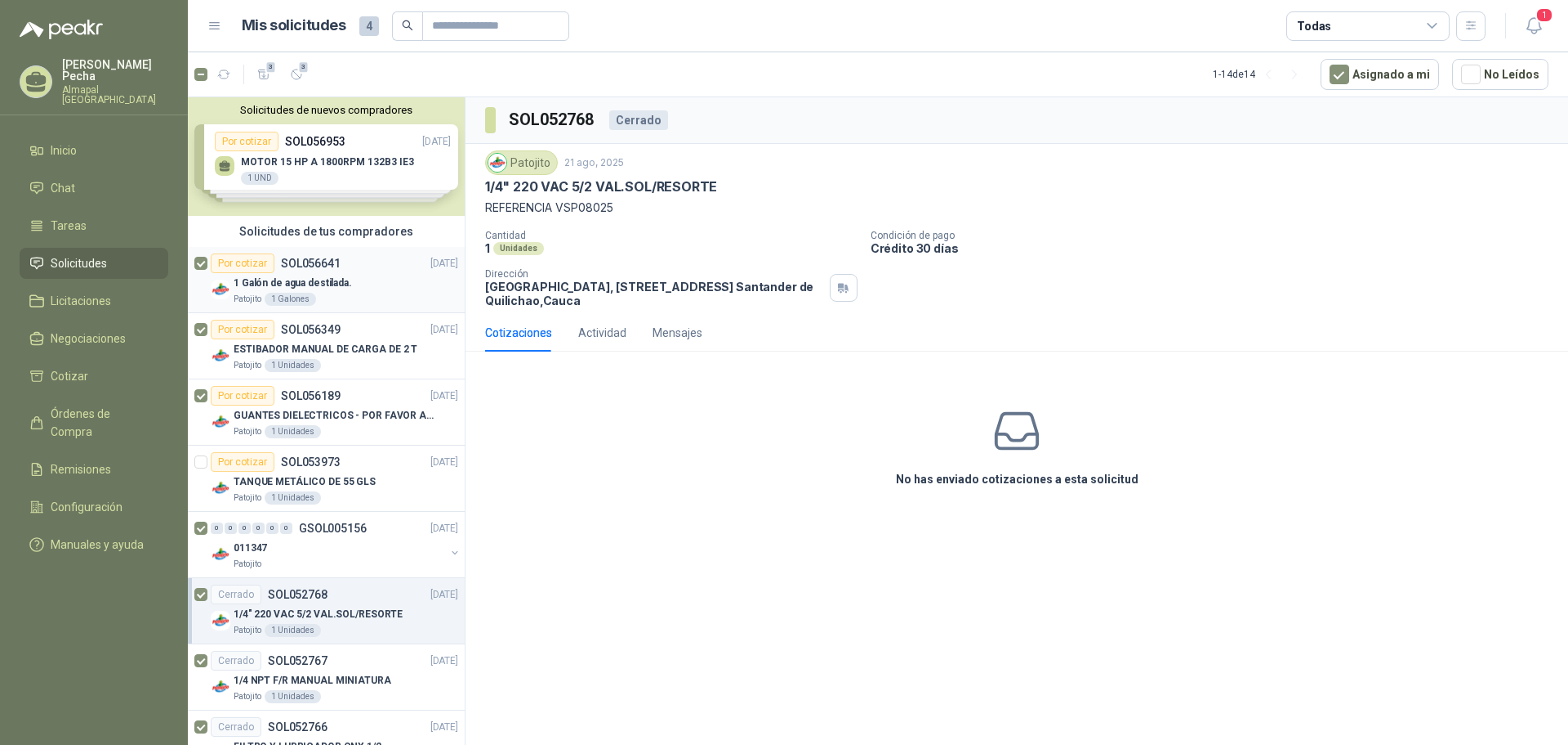
click at [192, 258] on article "Por cotizar SOL056641 [DATE] 1 Galón de agua destilada. Patojito 1 Galones" at bounding box center [327, 279] width 277 height 66
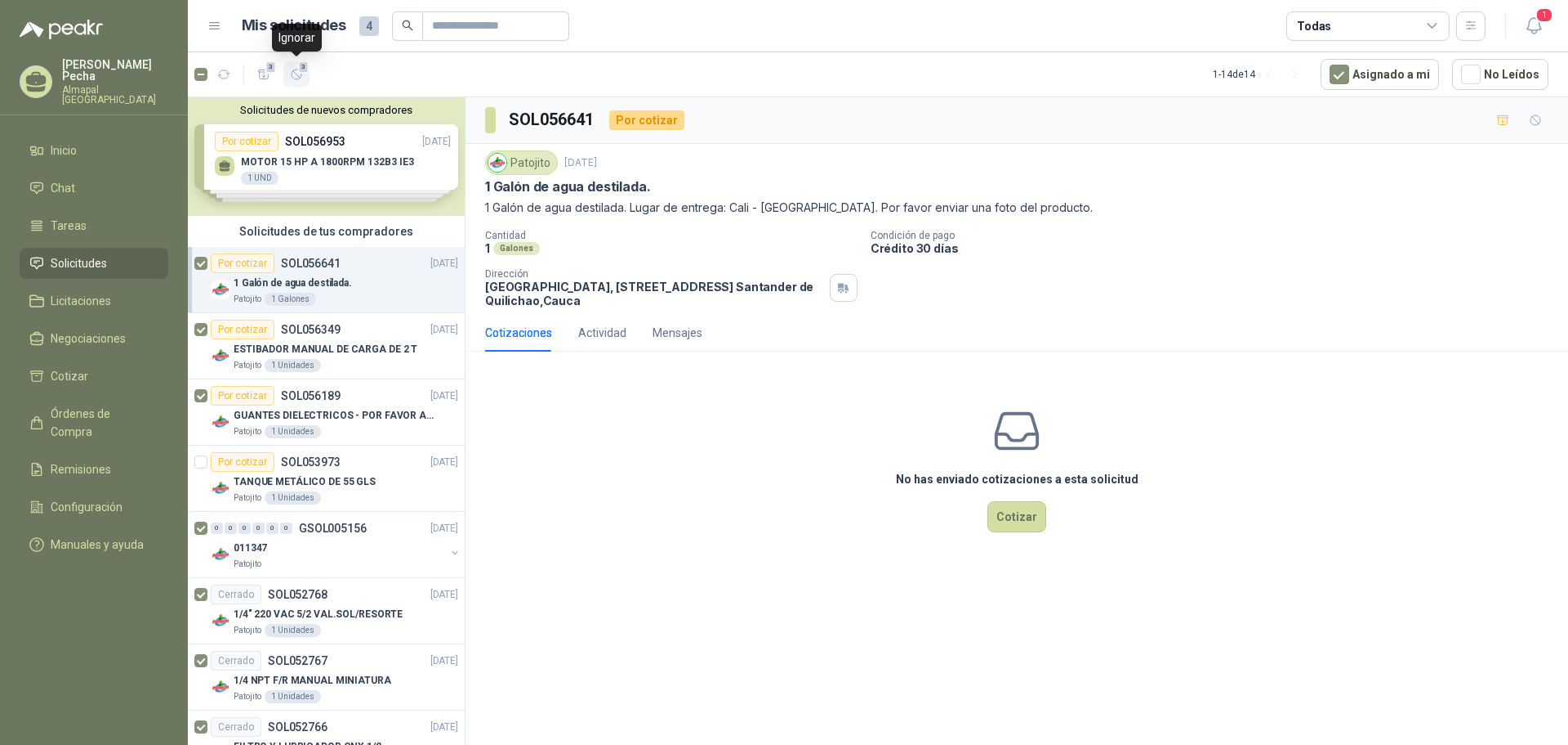
click at [291, 75] on icon "button" at bounding box center [297, 75] width 14 height 14
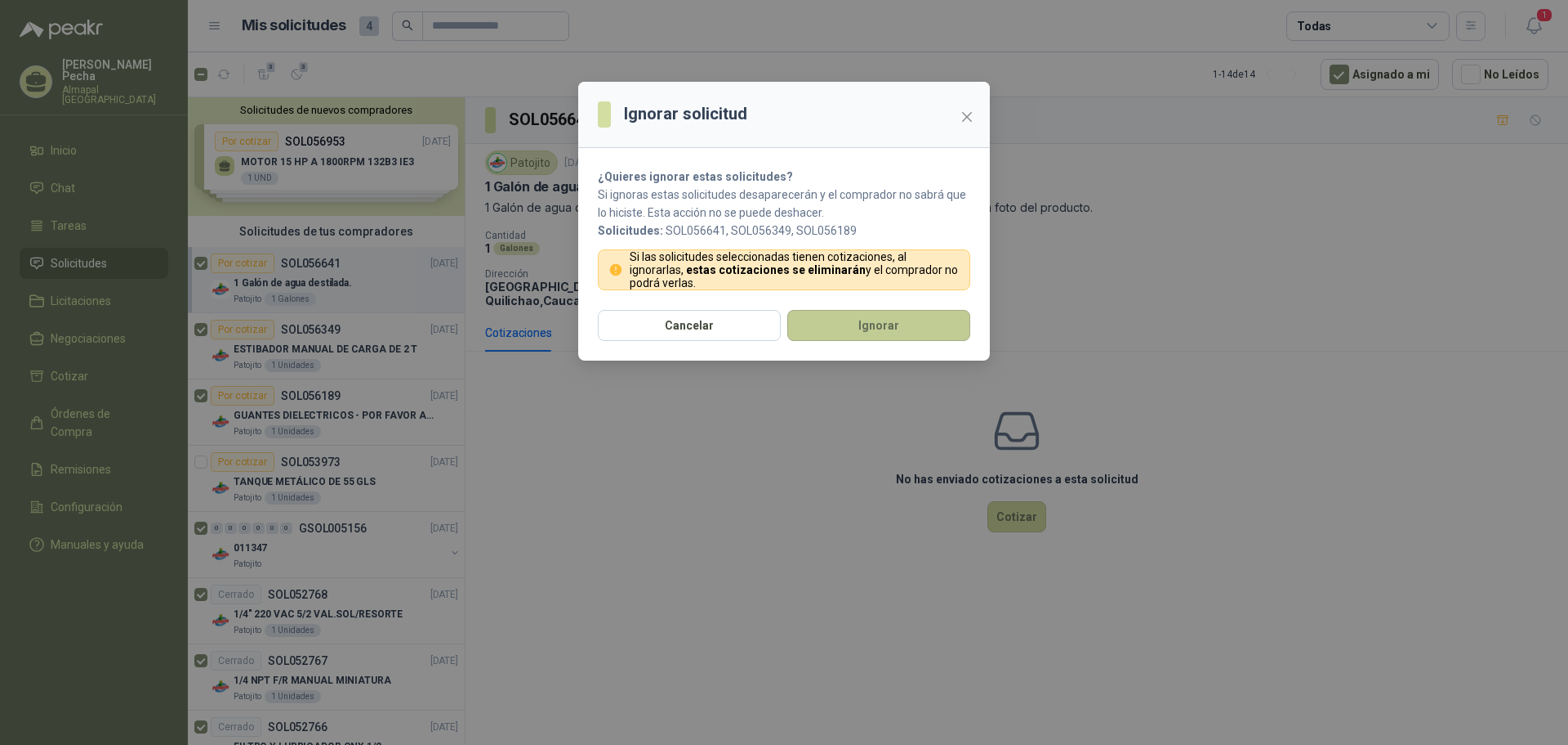
click at [848, 331] on button "Ignorar" at bounding box center [879, 326] width 183 height 31
